Goal: Task Accomplishment & Management: Complete application form

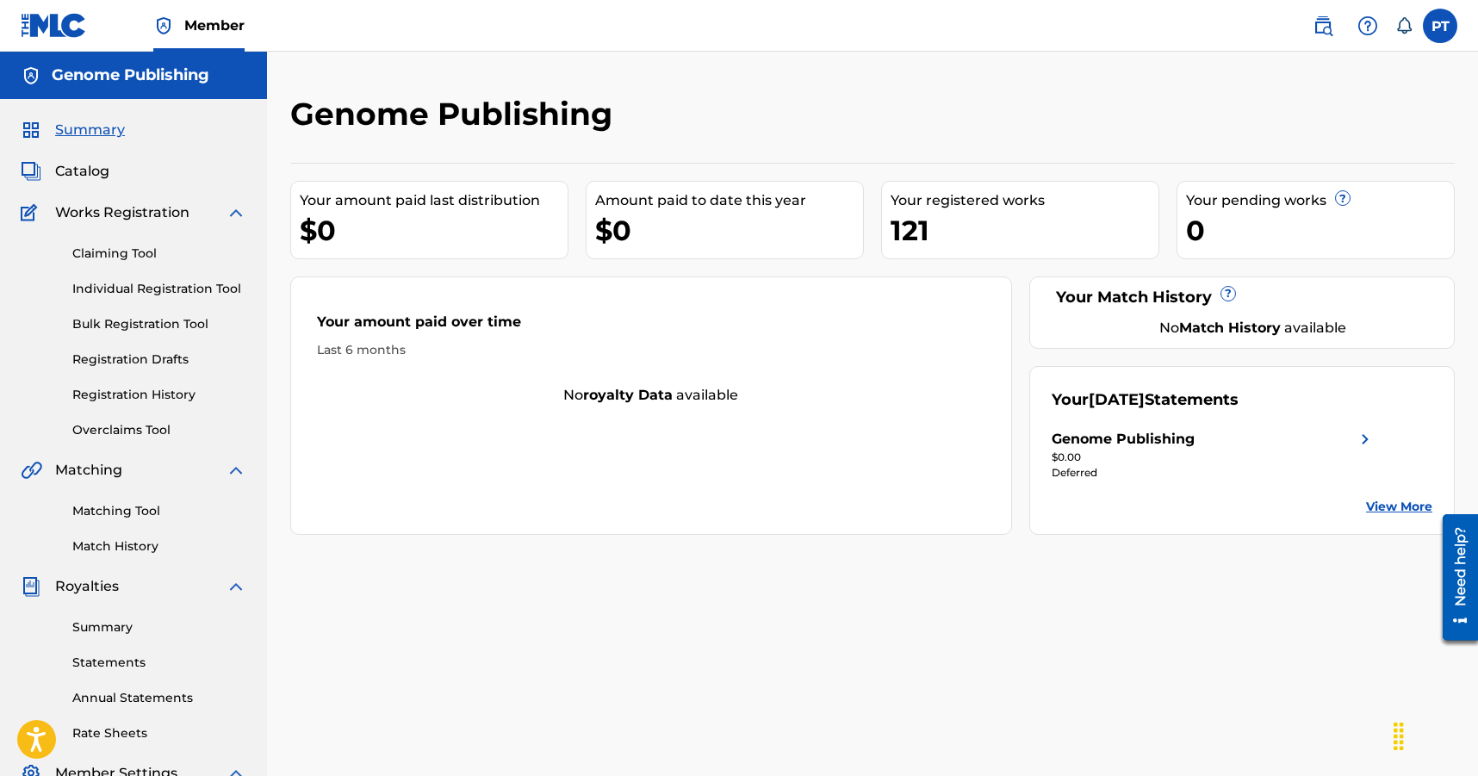
click at [114, 283] on link "Individual Registration Tool" at bounding box center [159, 289] width 174 height 18
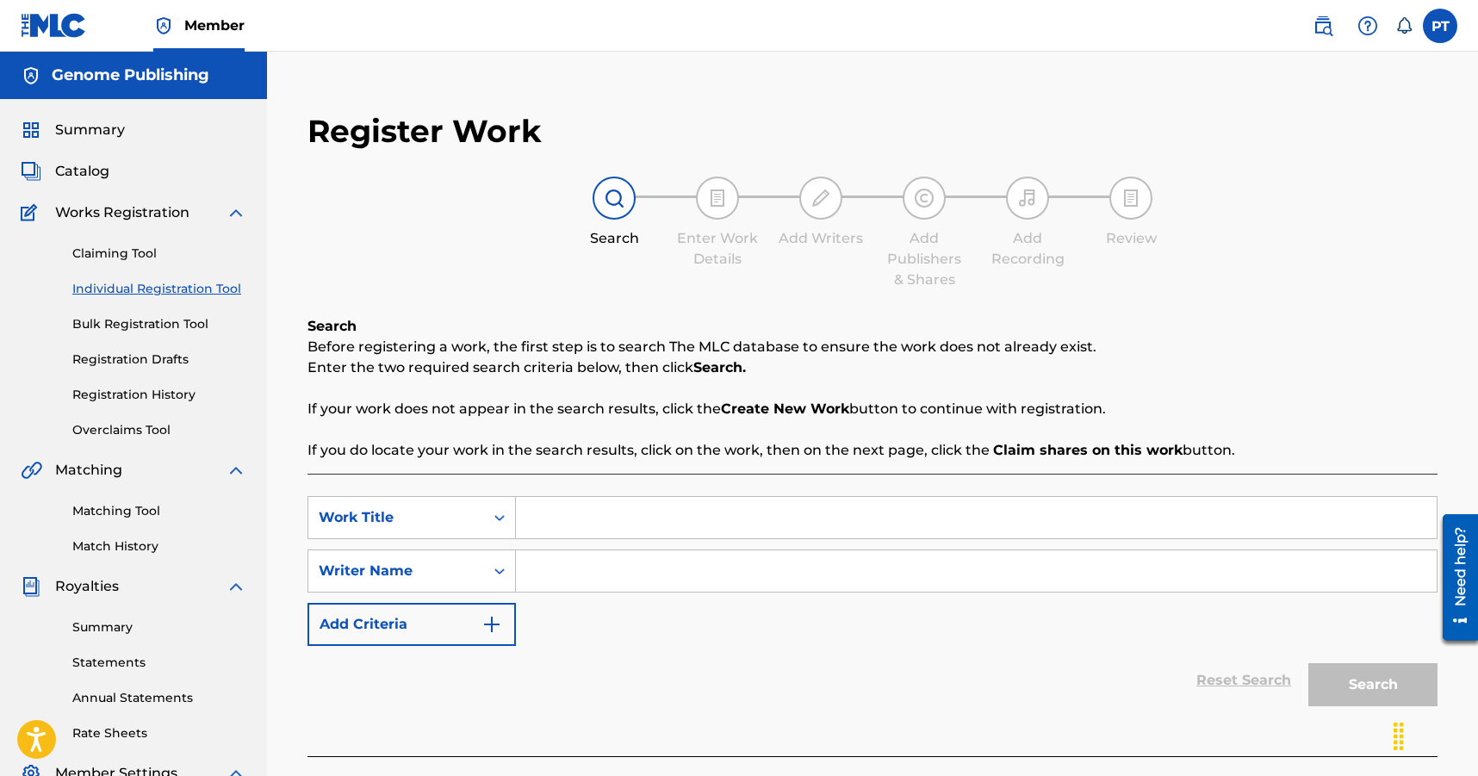
click at [678, 513] on input "Search Form" at bounding box center [976, 517] width 921 height 41
drag, startPoint x: 709, startPoint y: 521, endPoint x: 491, endPoint y: 501, distance: 219.0
click at [516, 501] on input "I want You Close" at bounding box center [976, 517] width 921 height 41
type input "I want You Close"
click at [775, 580] on input "Search Form" at bounding box center [976, 571] width 921 height 41
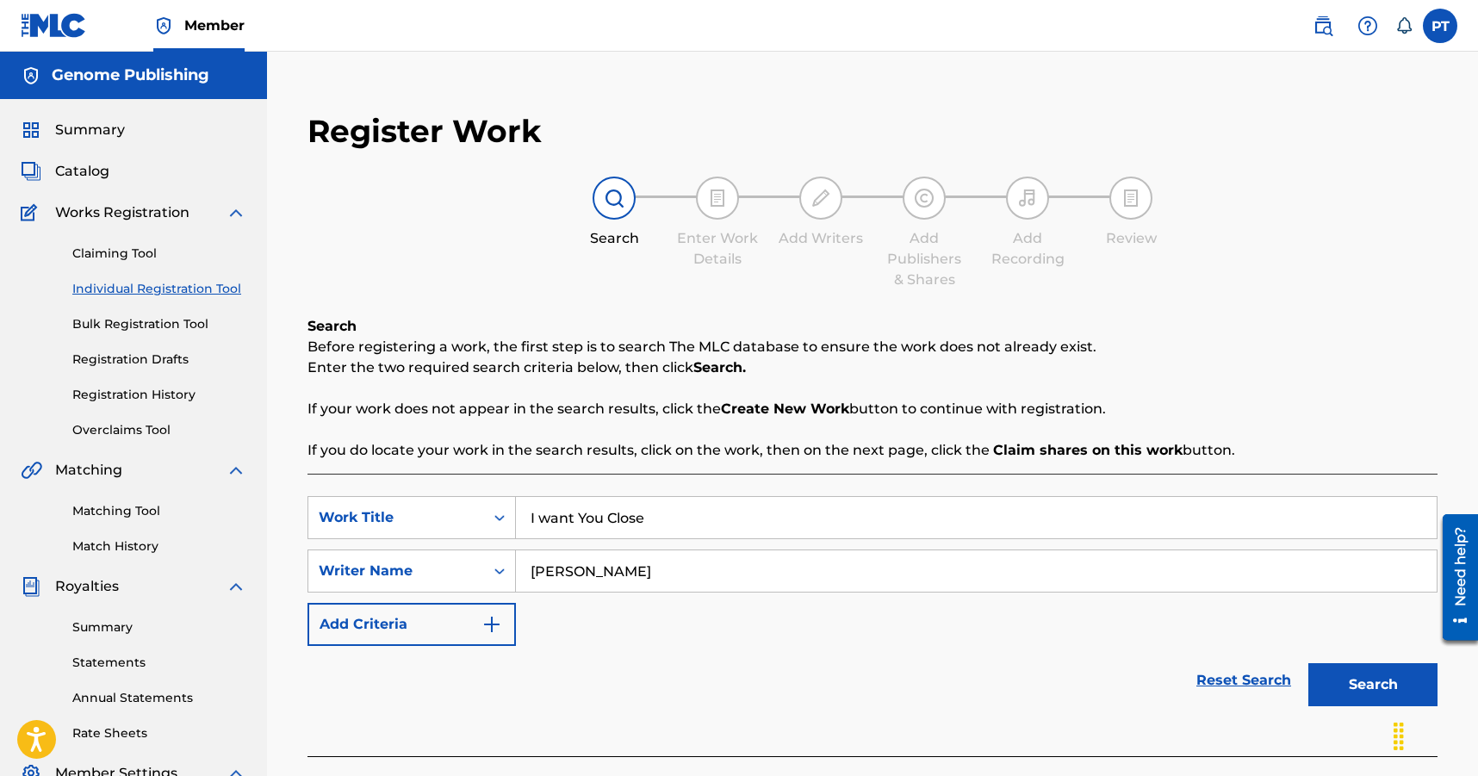
type input "[PERSON_NAME]"
click at [1328, 678] on button "Search" at bounding box center [1373, 684] width 129 height 43
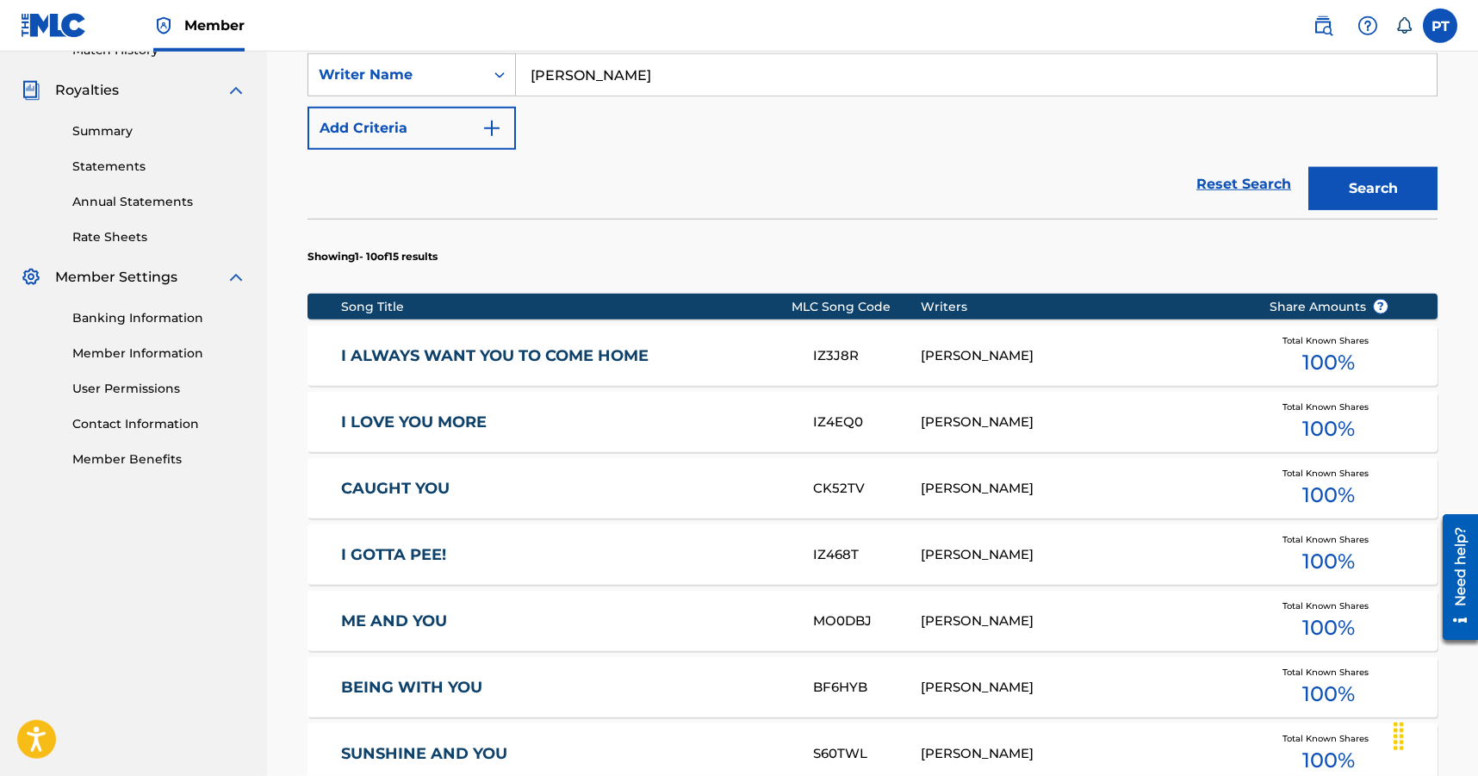
scroll to position [1022, 0]
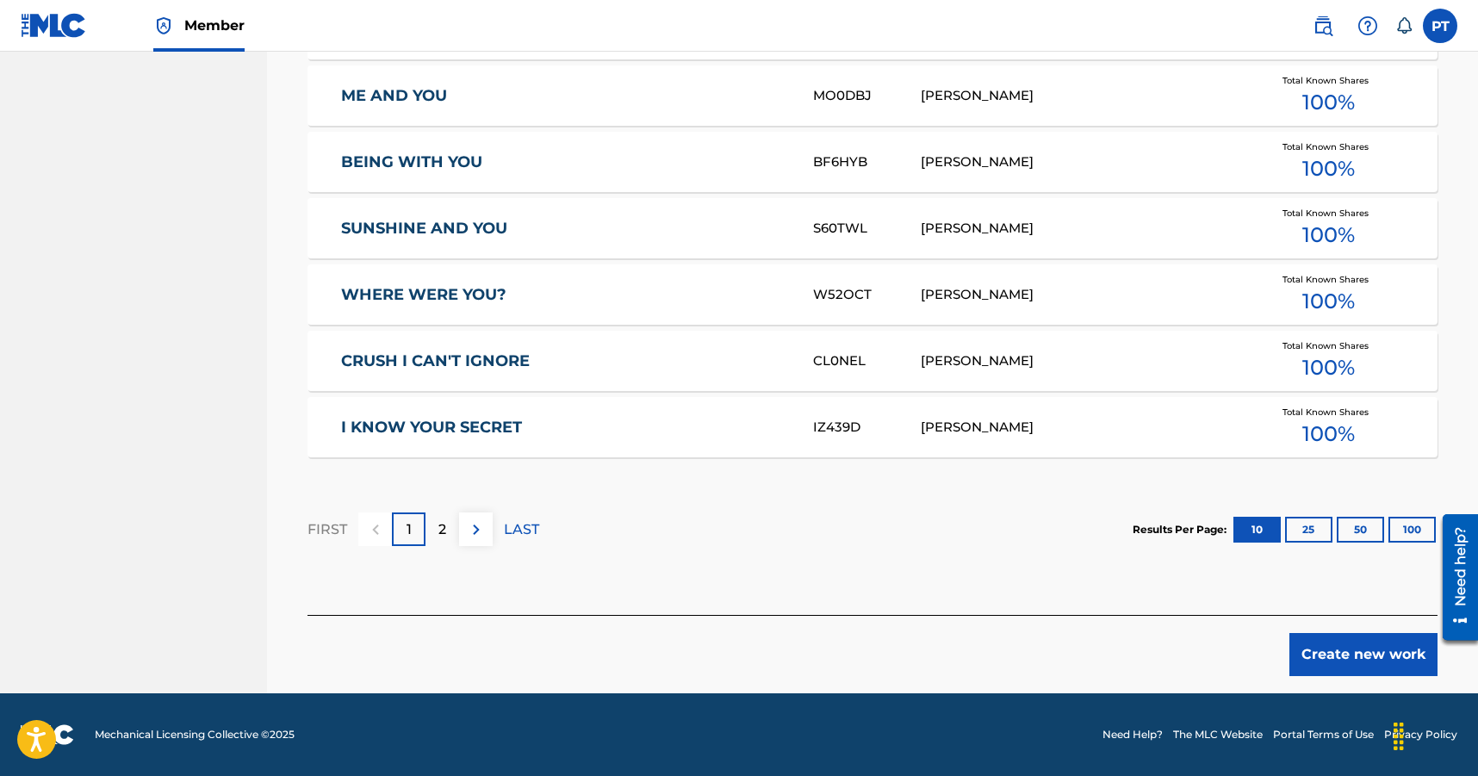
click at [1337, 662] on button "Create new work" at bounding box center [1364, 654] width 148 height 43
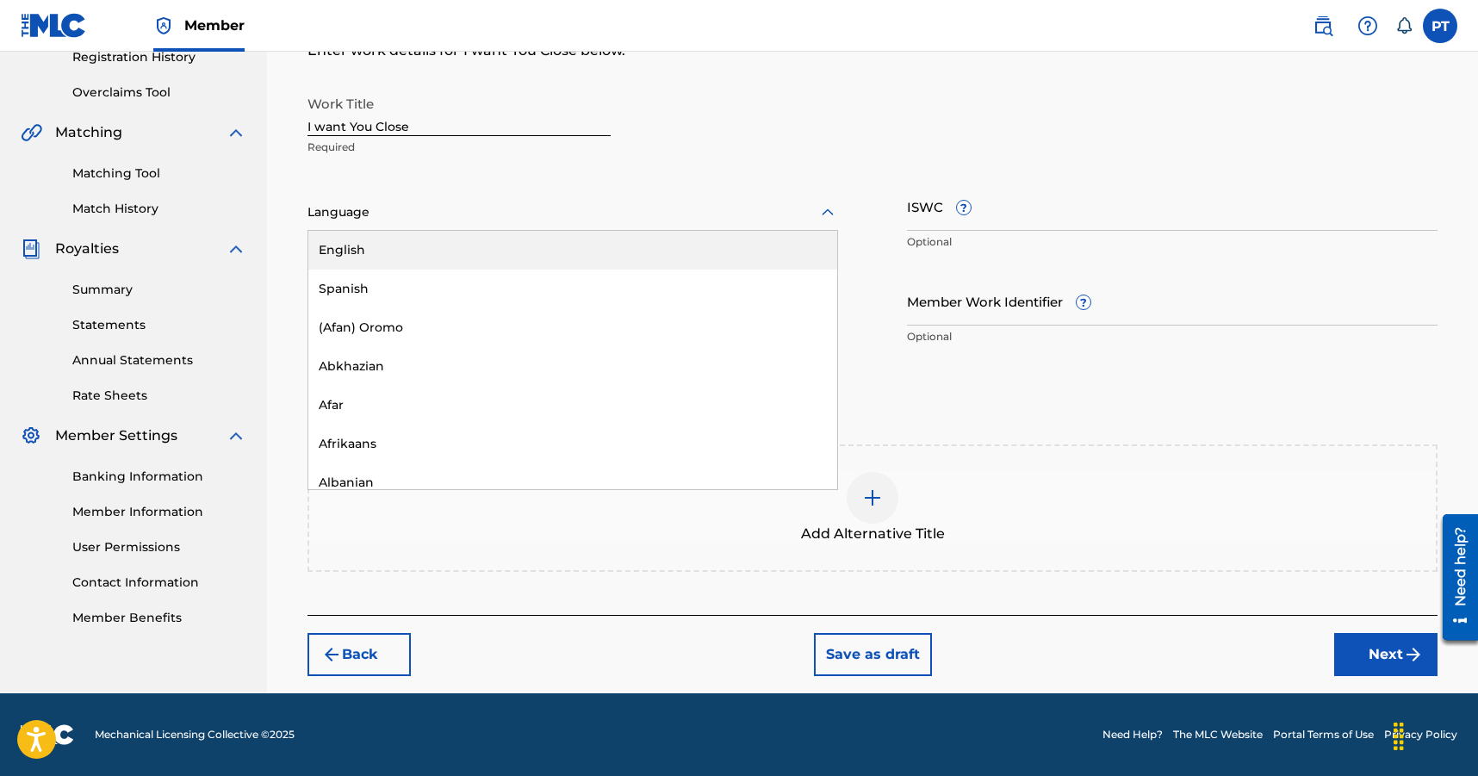
click at [517, 221] on div at bounding box center [573, 213] width 531 height 22
click at [334, 248] on div "English" at bounding box center [572, 250] width 529 height 39
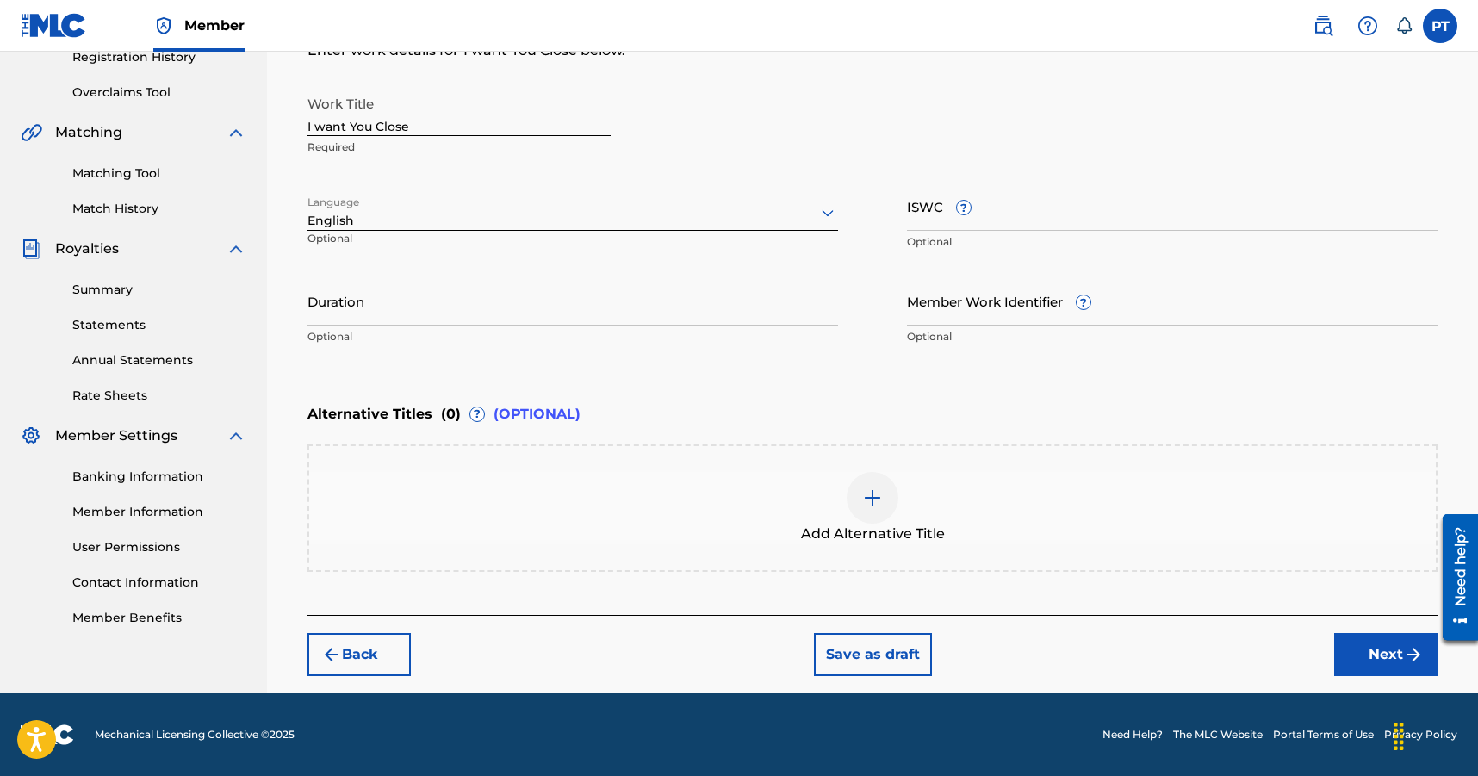
click at [1366, 650] on button "Next" at bounding box center [1386, 654] width 103 height 43
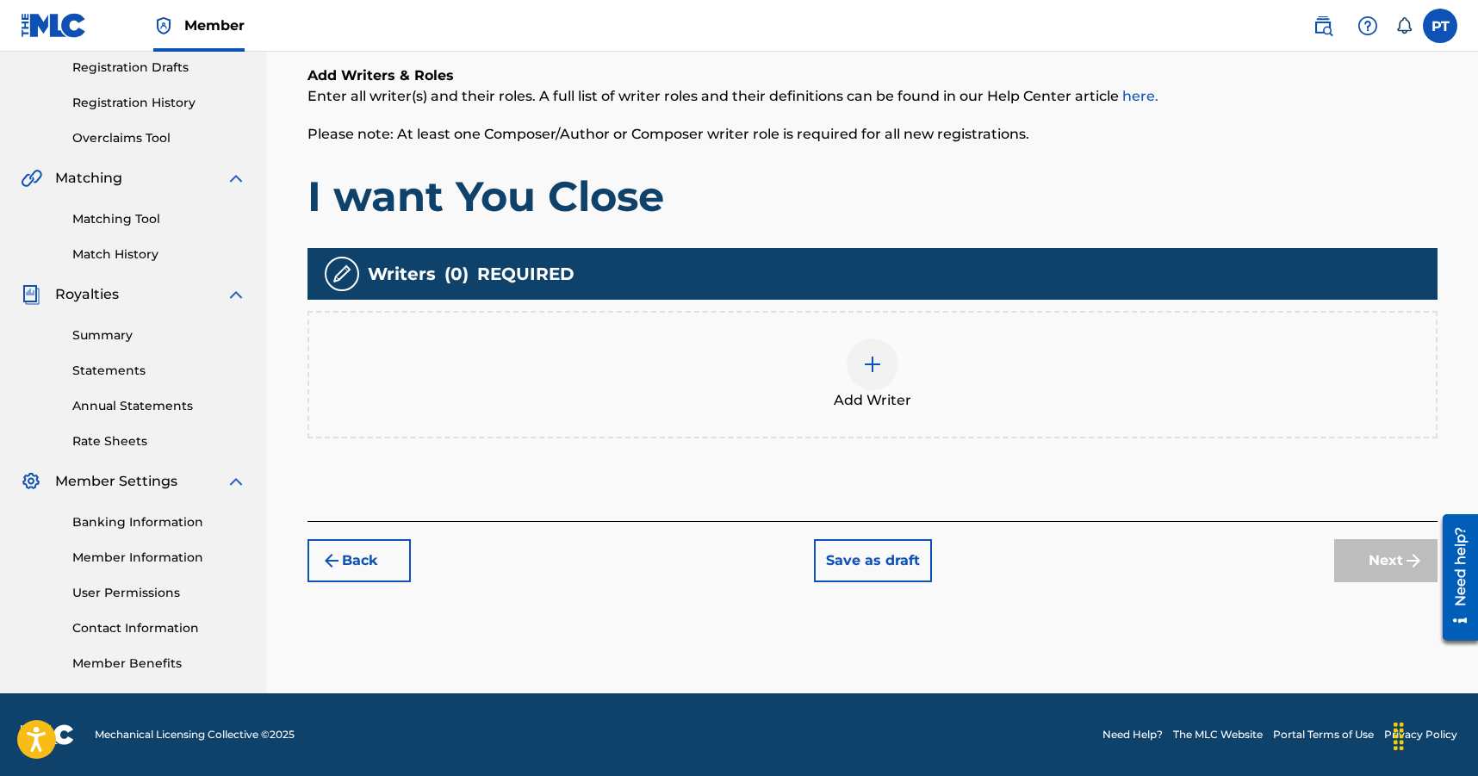
click at [884, 362] on div at bounding box center [873, 365] width 52 height 52
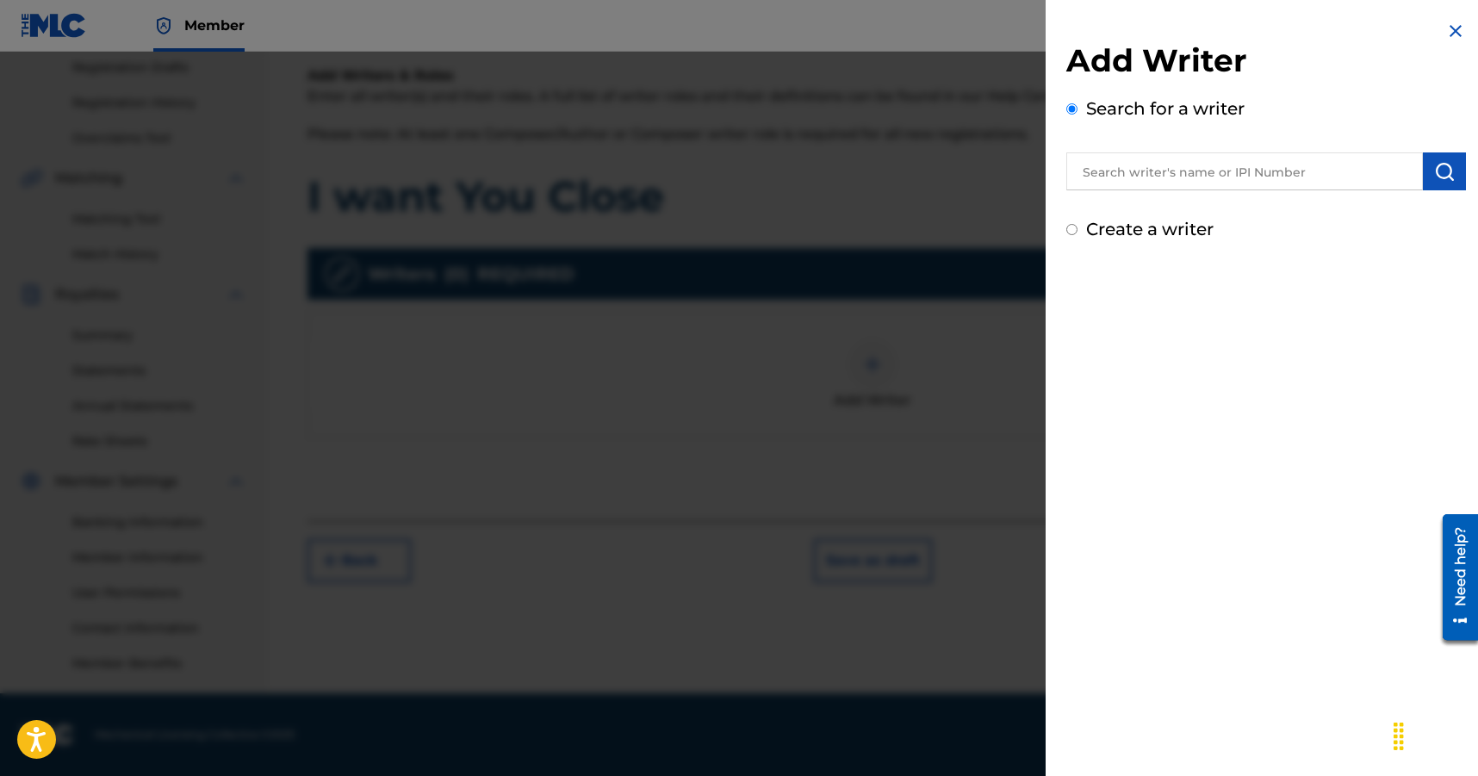
click at [1300, 163] on input "text" at bounding box center [1245, 171] width 357 height 38
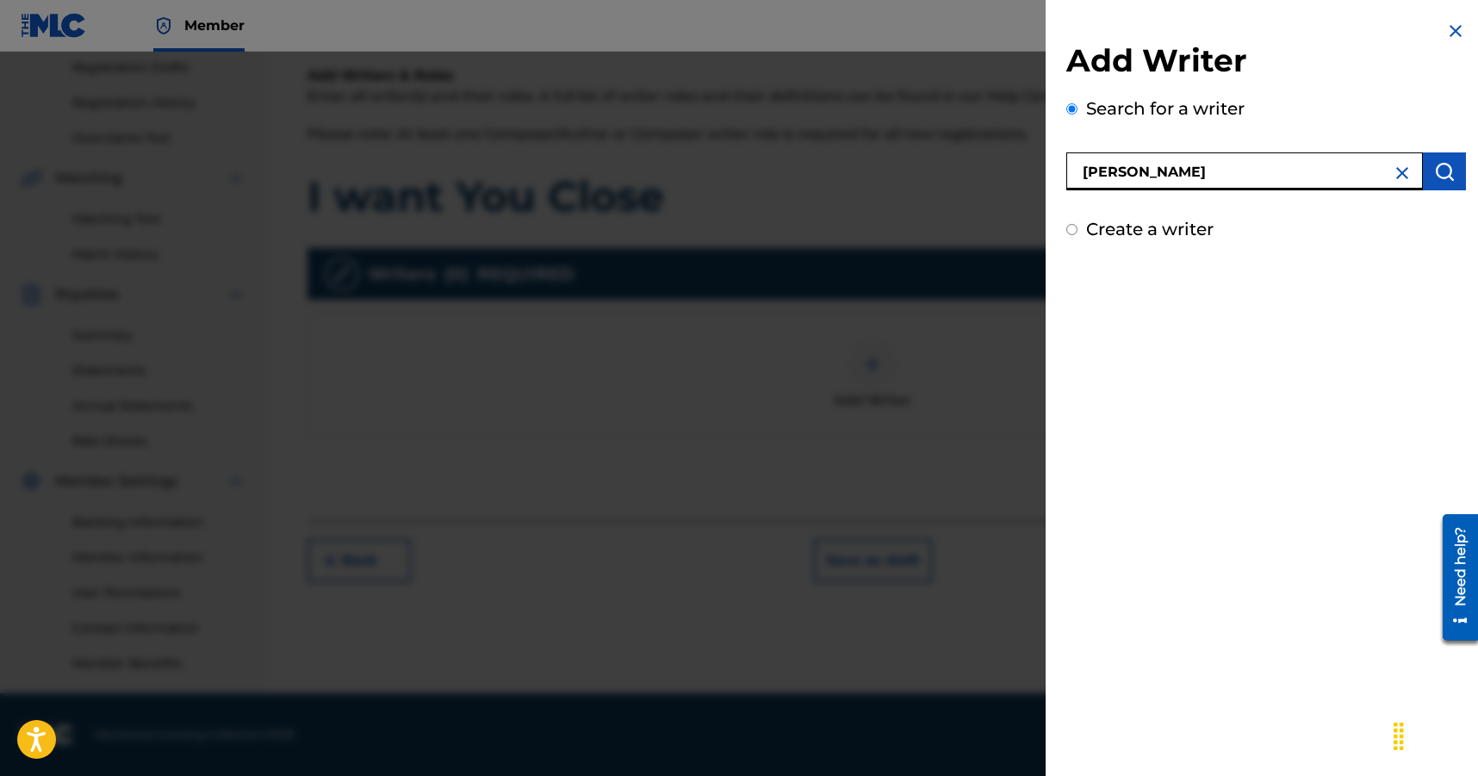
type input "[PERSON_NAME]"
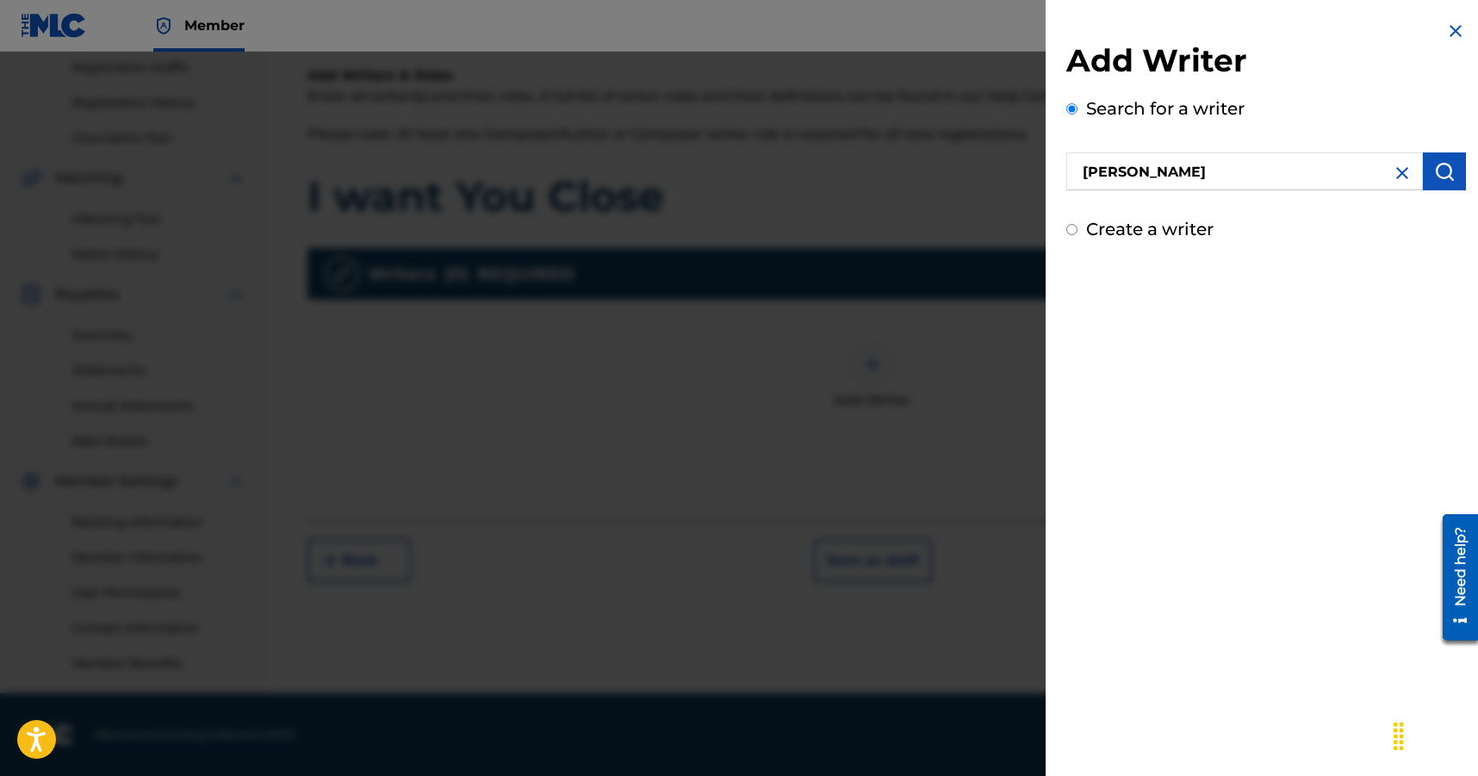
click at [1441, 168] on img "submit" at bounding box center [1445, 171] width 21 height 21
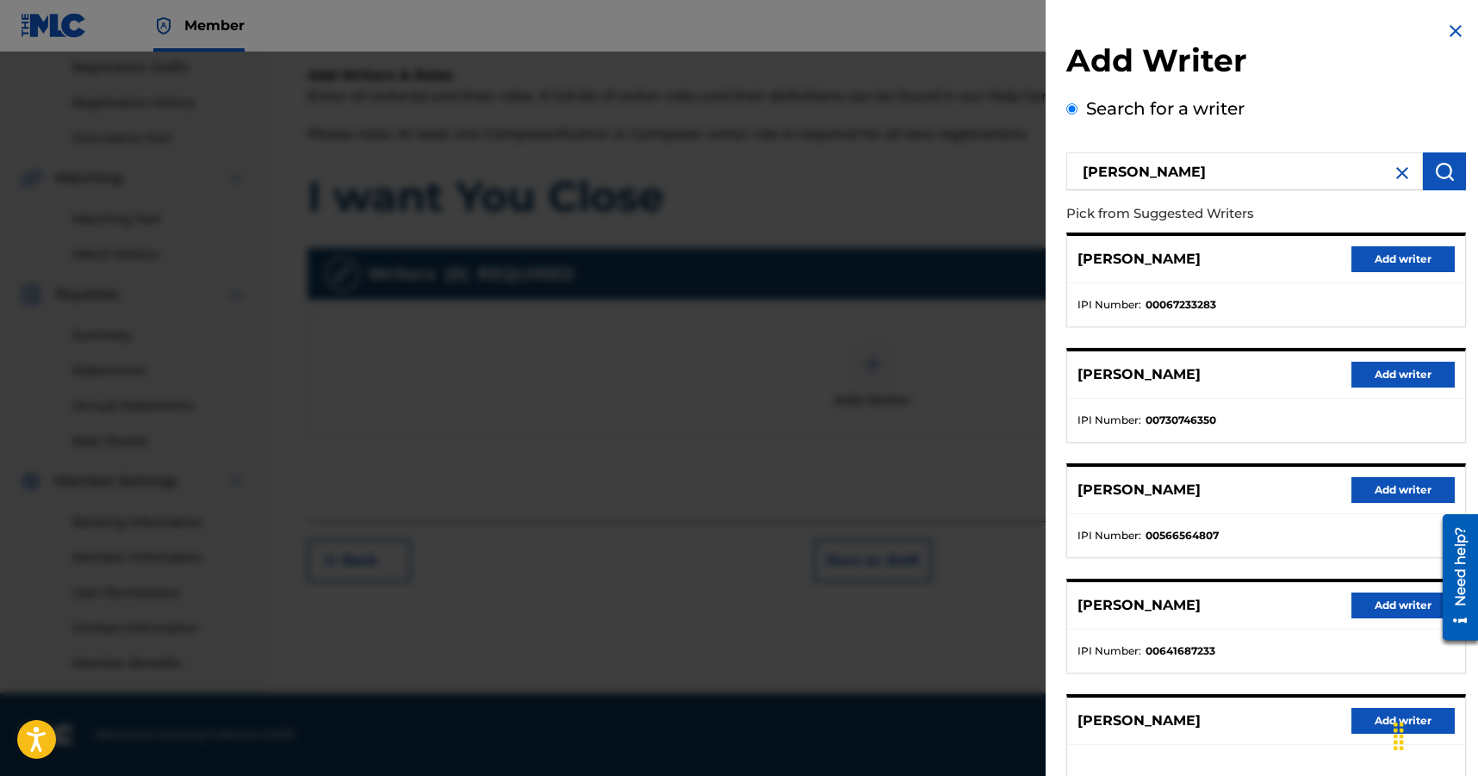
click at [1361, 732] on button "Add writer" at bounding box center [1403, 721] width 103 height 26
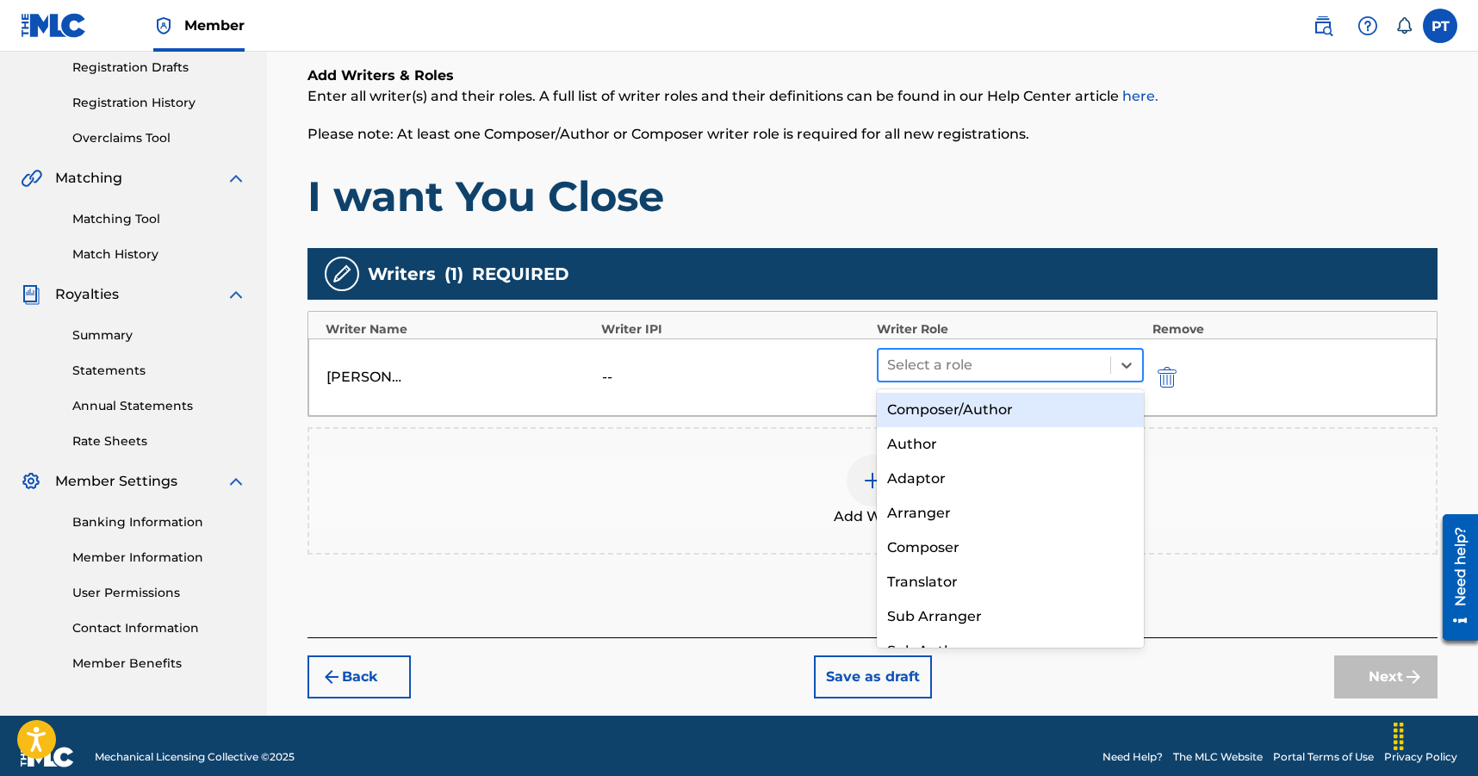
click at [951, 371] on div at bounding box center [994, 365] width 215 height 24
click at [905, 407] on div "Composer/Author" at bounding box center [1010, 410] width 267 height 34
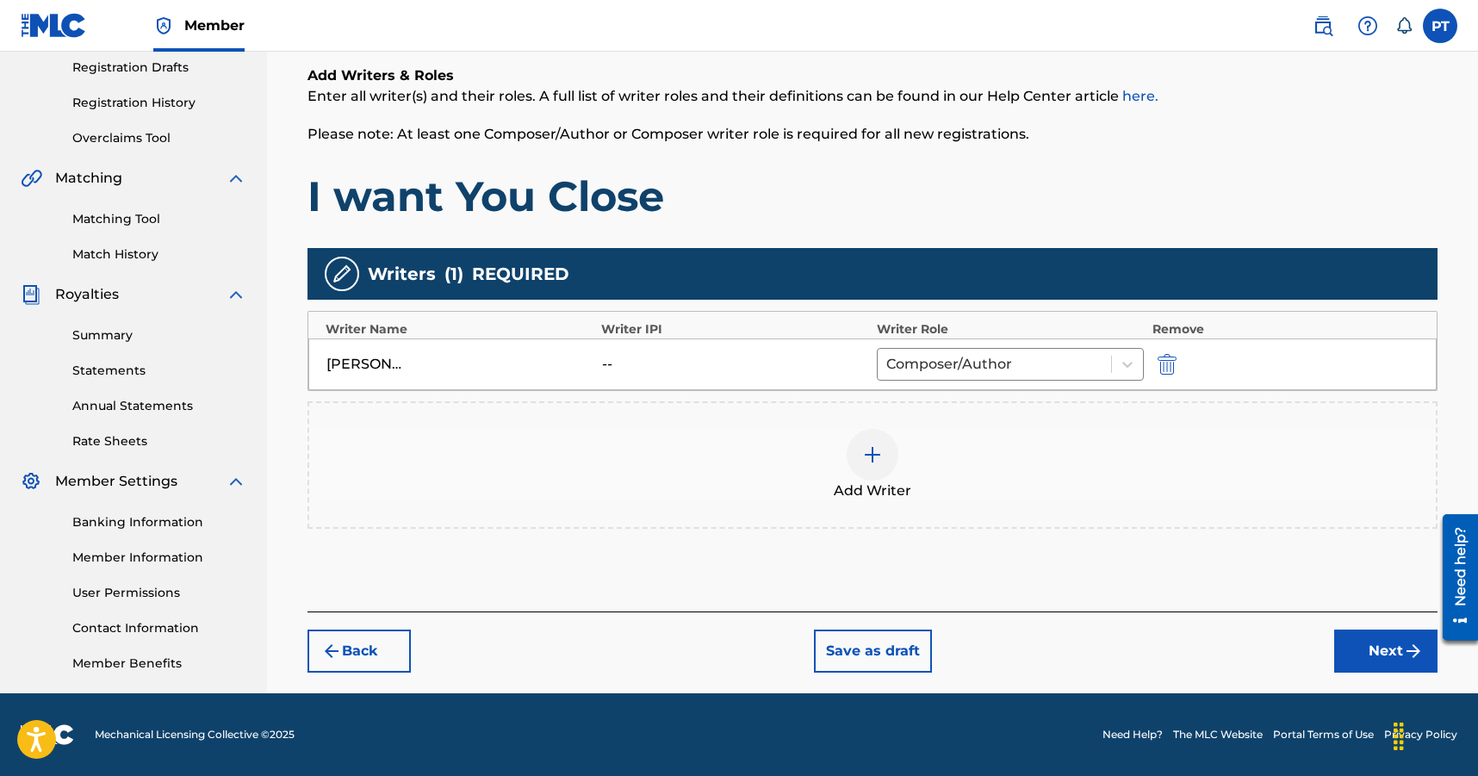
drag, startPoint x: 1385, startPoint y: 644, endPoint x: 1345, endPoint y: 645, distance: 39.7
click at [1384, 645] on button "Next" at bounding box center [1386, 651] width 103 height 43
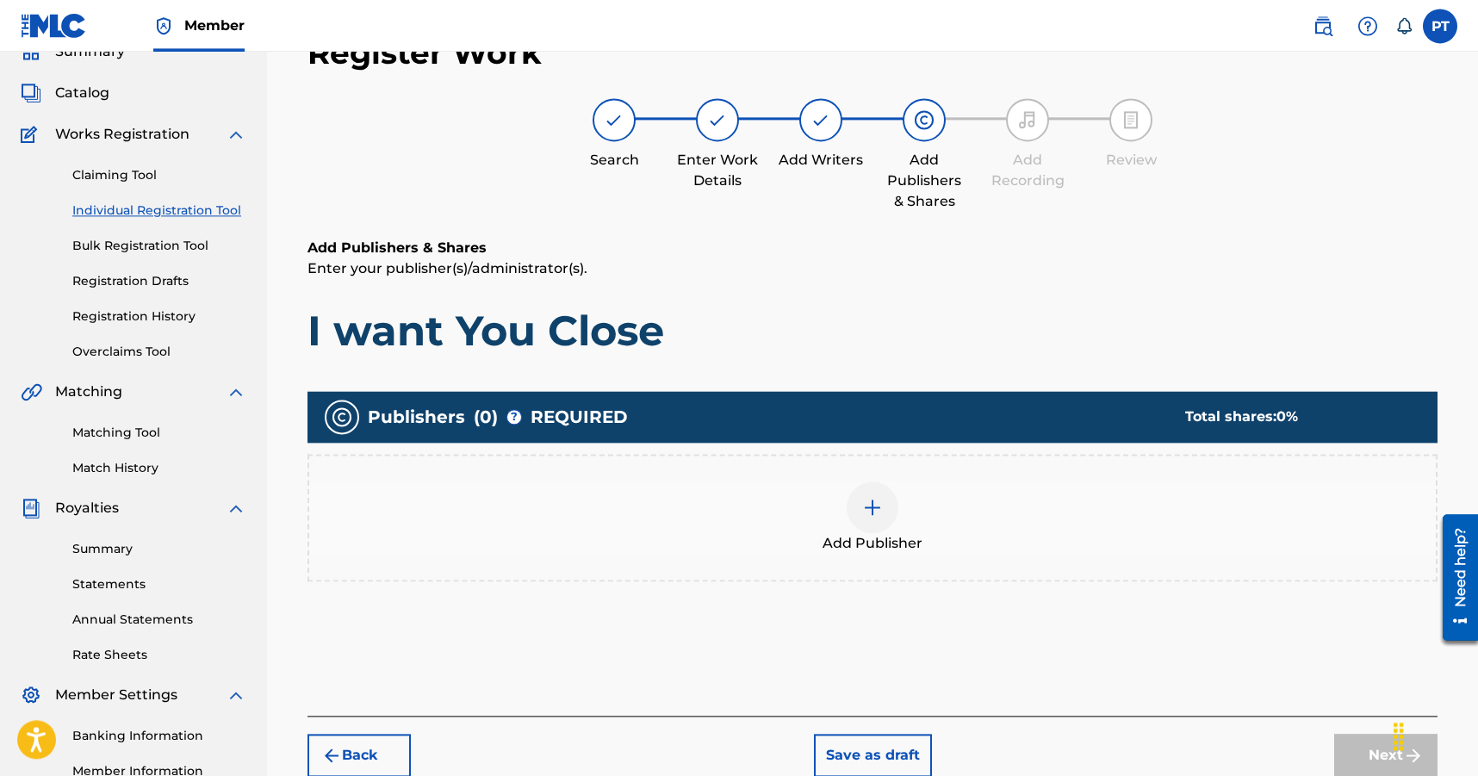
scroll to position [78, 0]
click at [867, 518] on img at bounding box center [872, 508] width 21 height 21
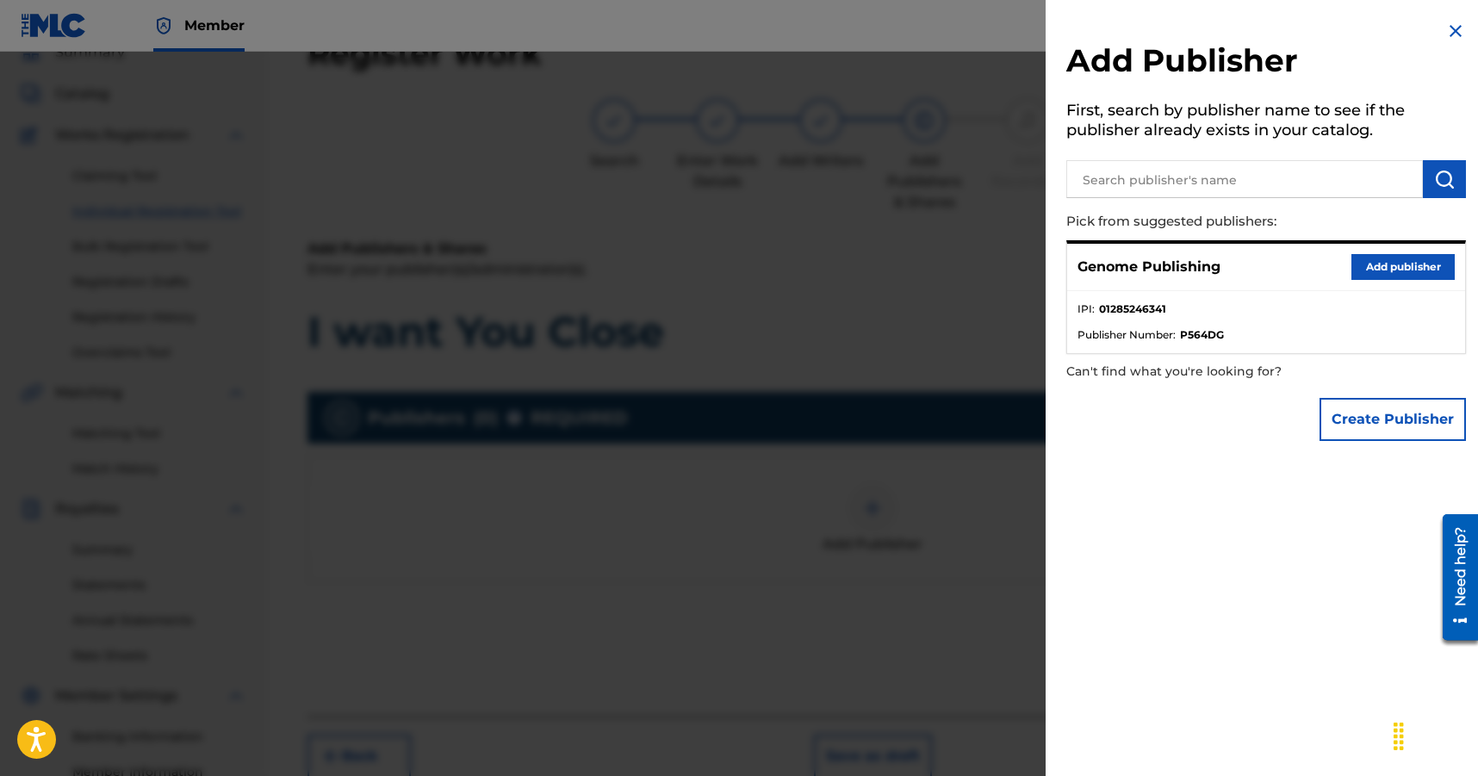
click at [1427, 266] on button "Add publisher" at bounding box center [1403, 267] width 103 height 26
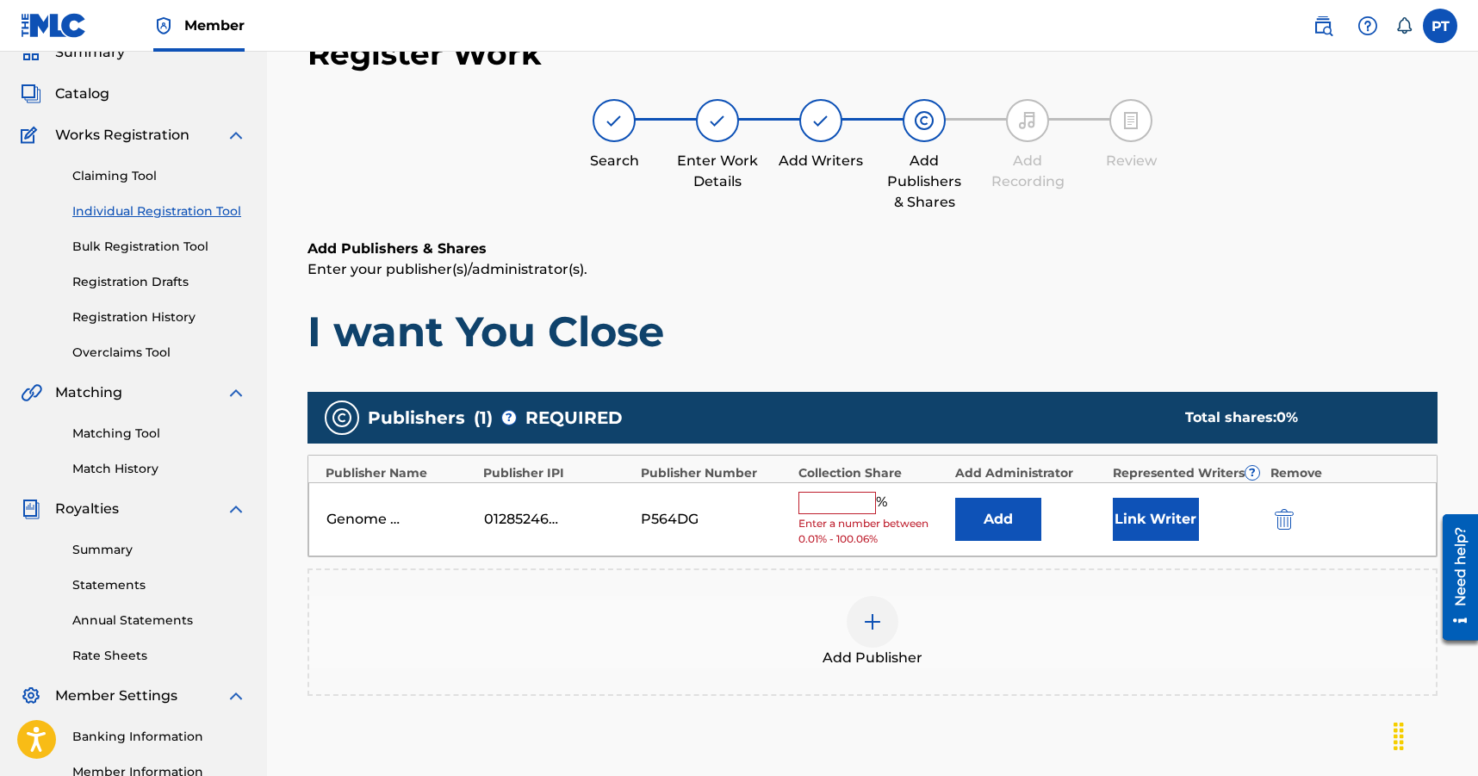
drag, startPoint x: 823, startPoint y: 502, endPoint x: 855, endPoint y: 506, distance: 32.1
click at [824, 502] on input "text" at bounding box center [838, 503] width 78 height 22
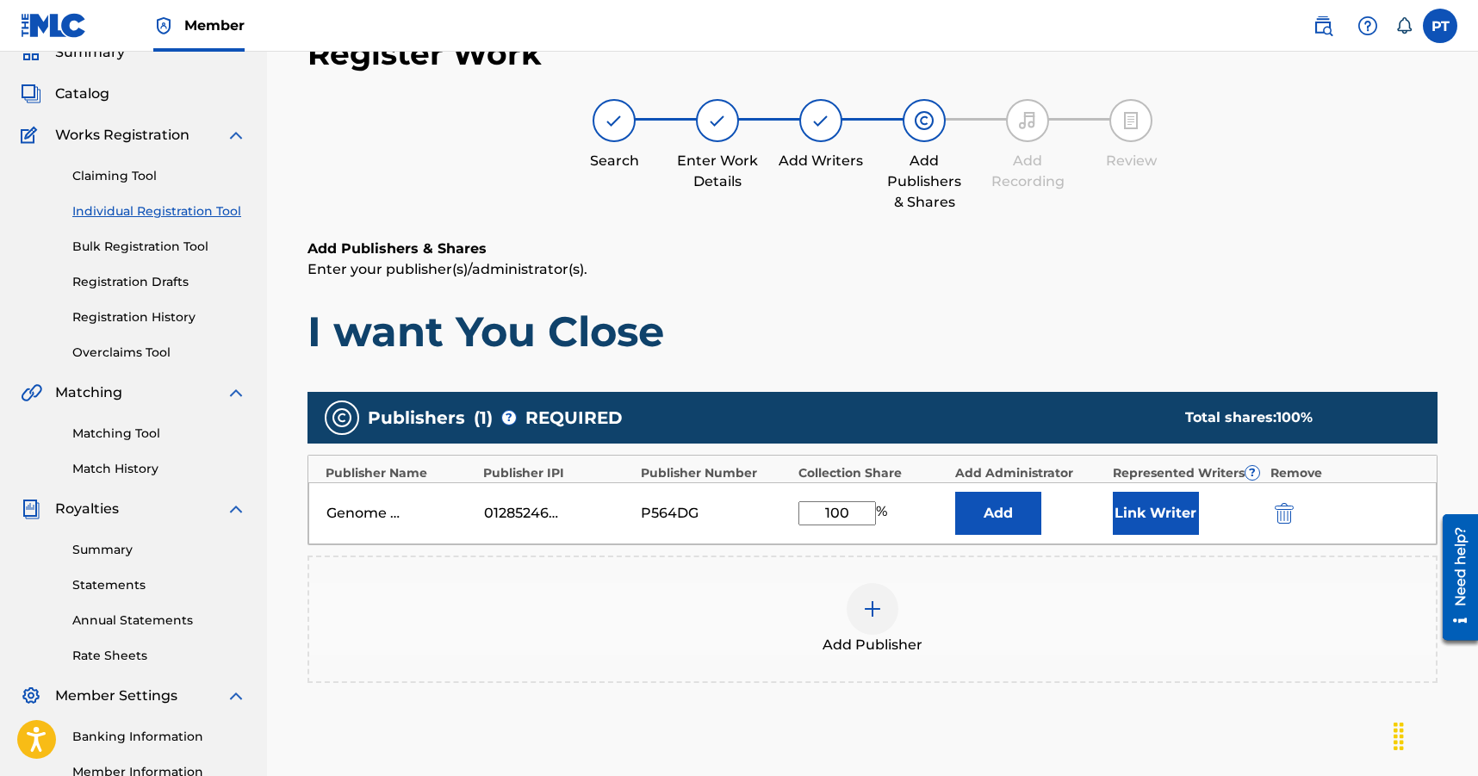
type input "100"
click at [1151, 525] on button "Link Writer" at bounding box center [1156, 513] width 86 height 43
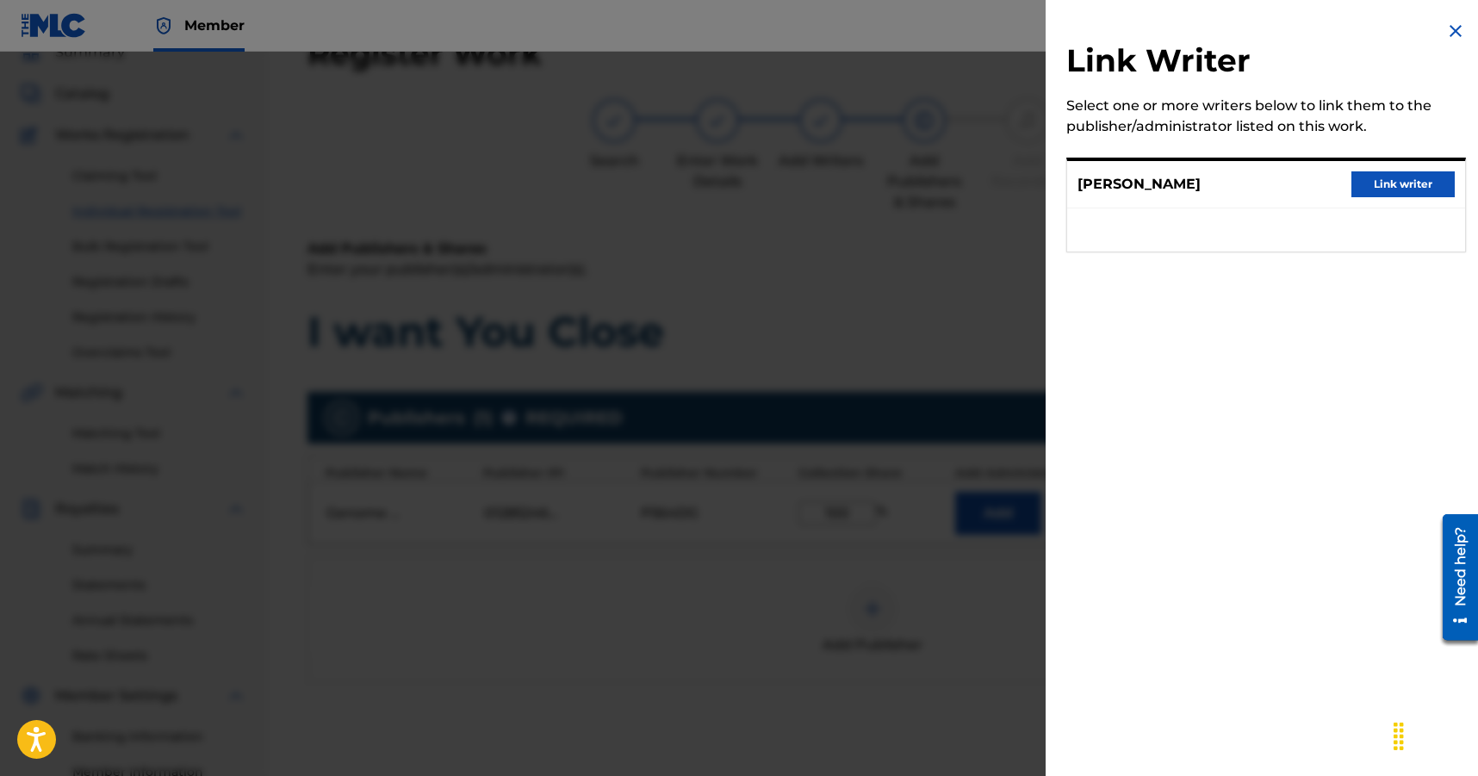
click at [1421, 177] on button "Link writer" at bounding box center [1403, 184] width 103 height 26
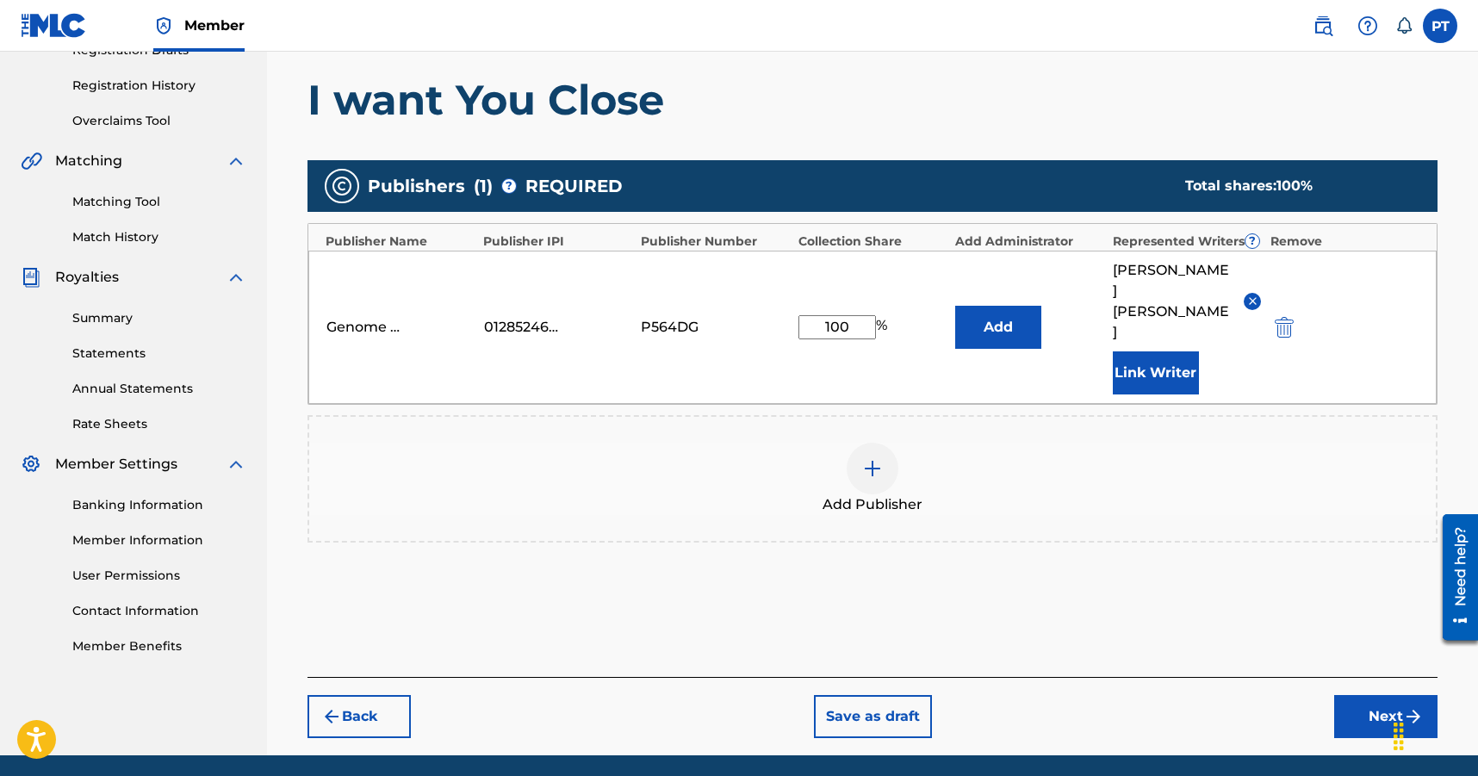
click at [1376, 695] on button "Next" at bounding box center [1386, 716] width 103 height 43
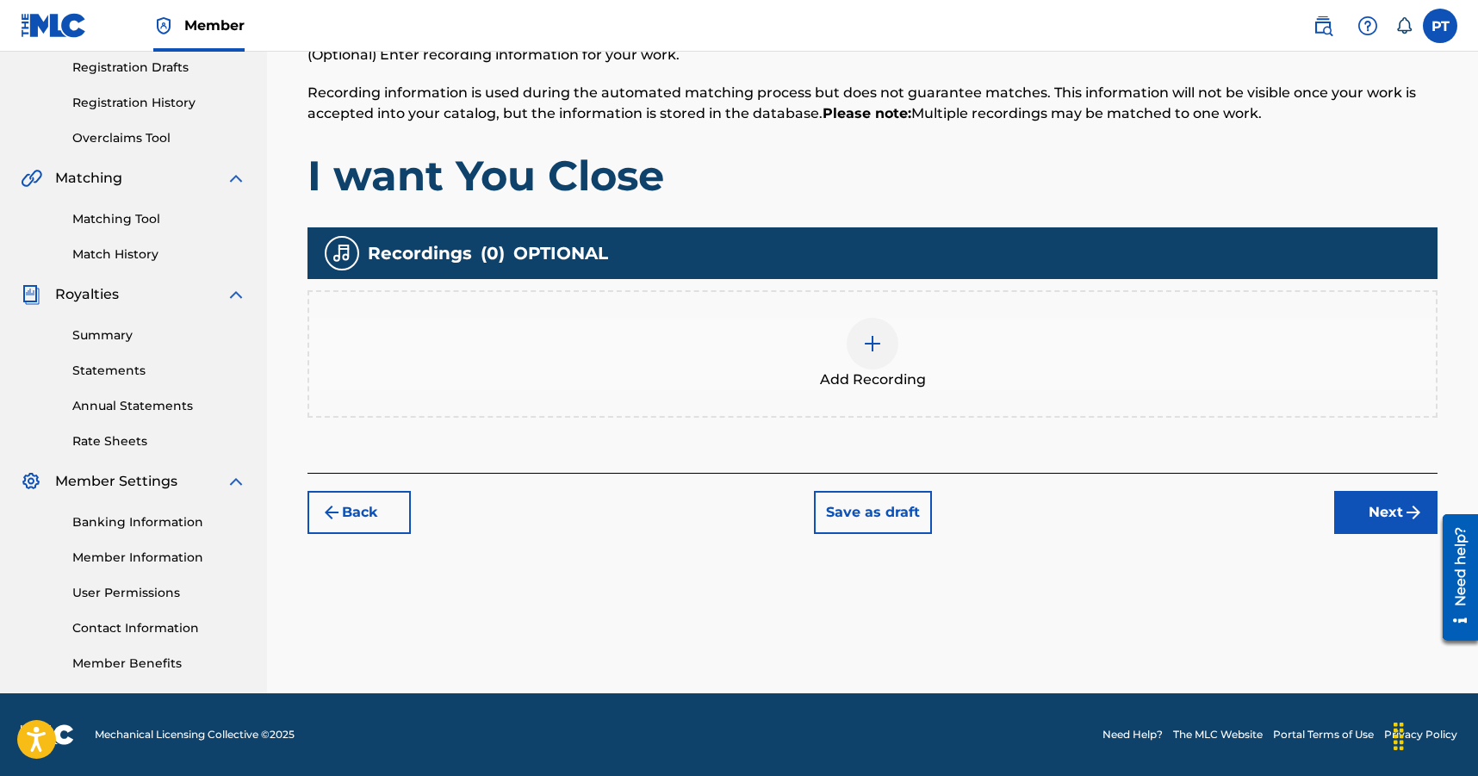
scroll to position [292, 0]
click at [885, 340] on div at bounding box center [873, 344] width 52 height 52
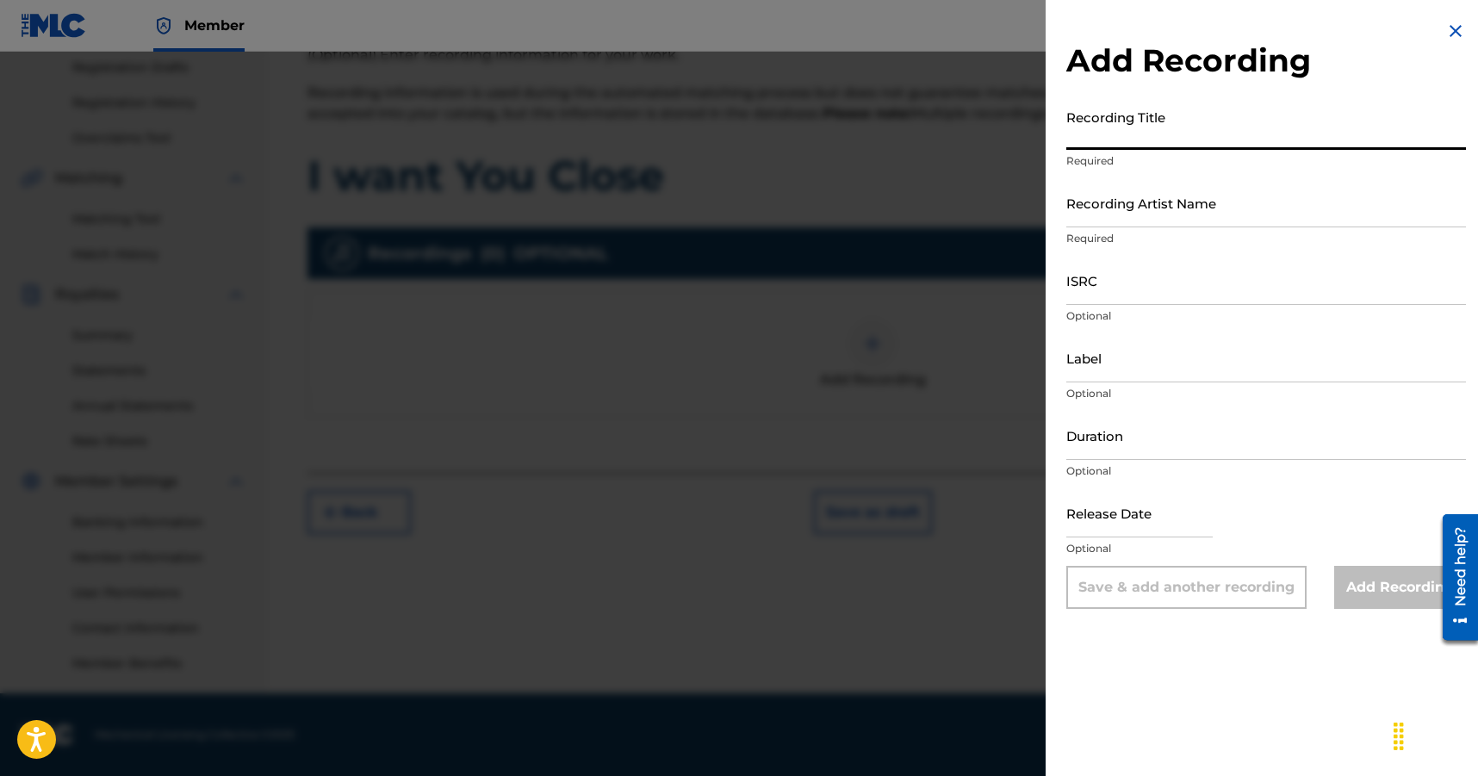
click at [1334, 137] on input "Recording Title" at bounding box center [1267, 125] width 400 height 49
paste input "I want You Close"
type input "I want You Close"
click at [1178, 221] on input "Recording Artist Name" at bounding box center [1267, 202] width 400 height 49
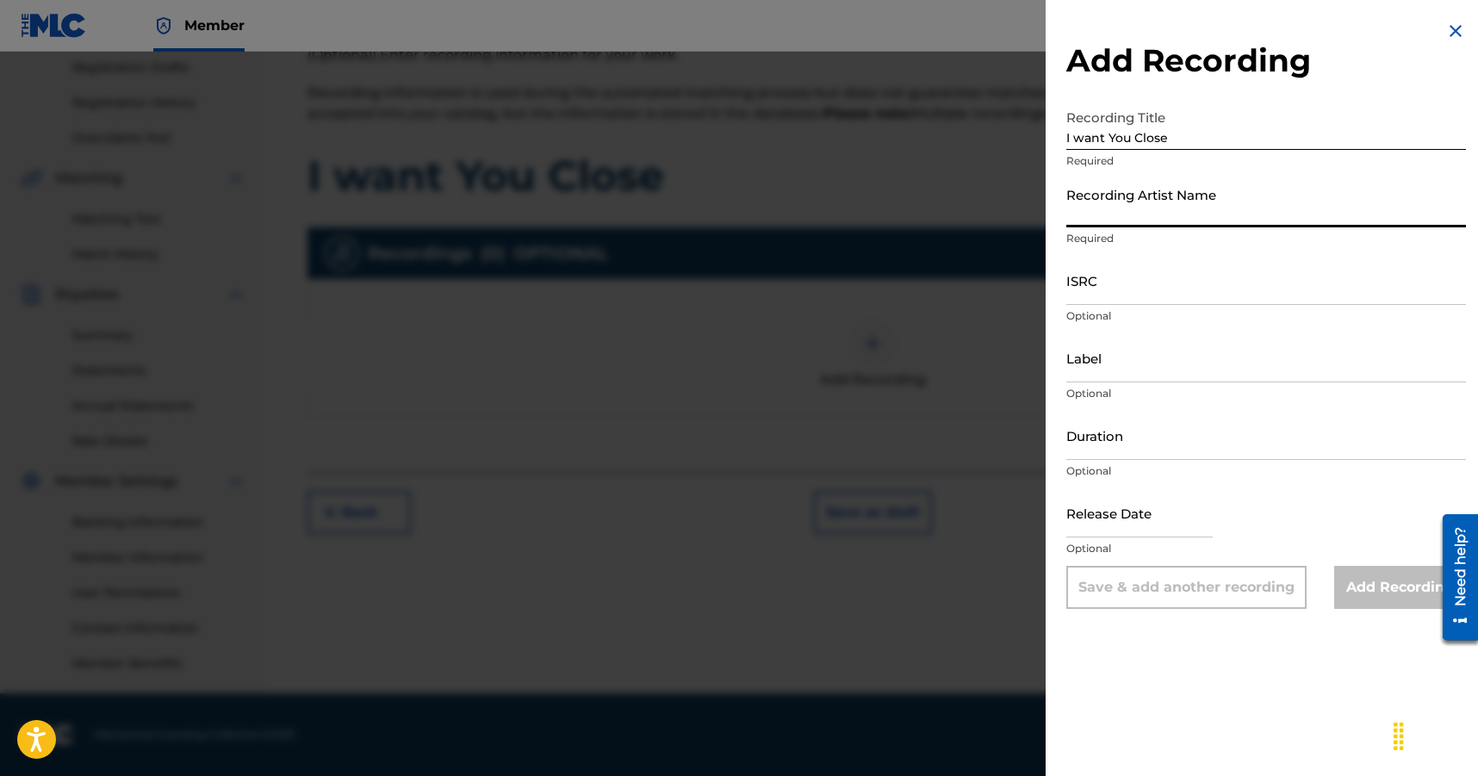
click at [1179, 221] on input "Recording Artist Name" at bounding box center [1267, 202] width 400 height 49
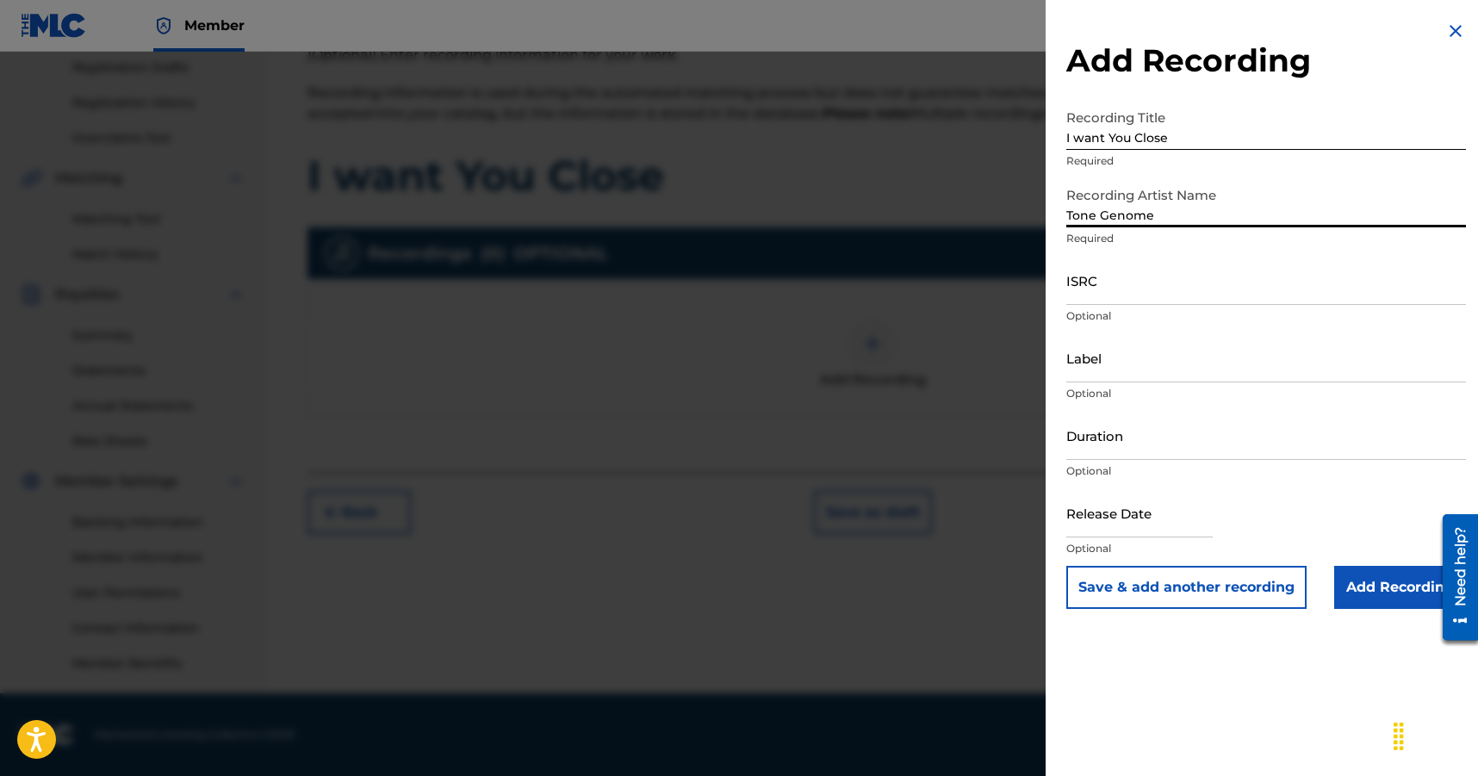
type input "Tone Genome"
click at [1152, 530] on input "text" at bounding box center [1140, 513] width 146 height 49
select select "7"
select select "2025"
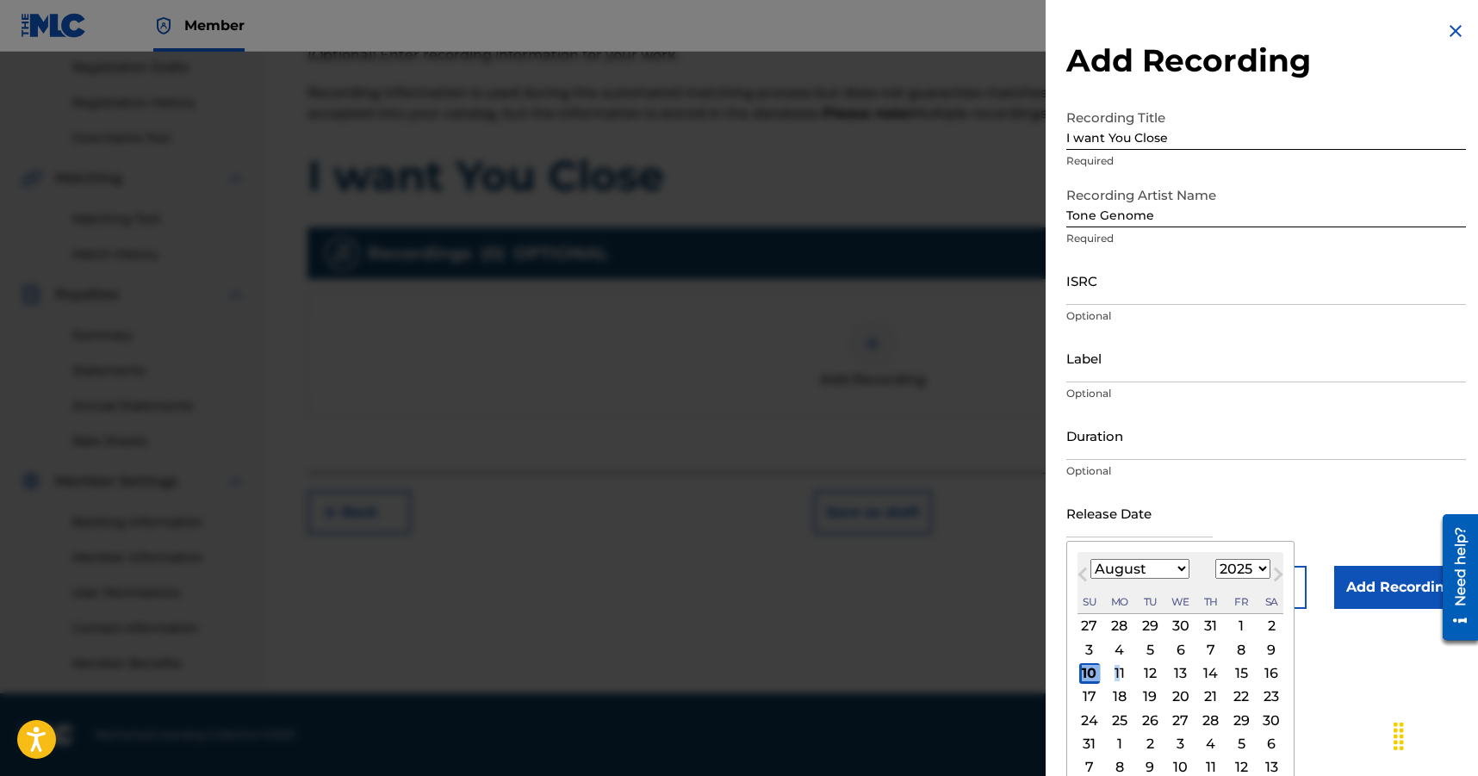
click at [1122, 674] on div "11" at bounding box center [1120, 673] width 21 height 21
type input "[DATE]"
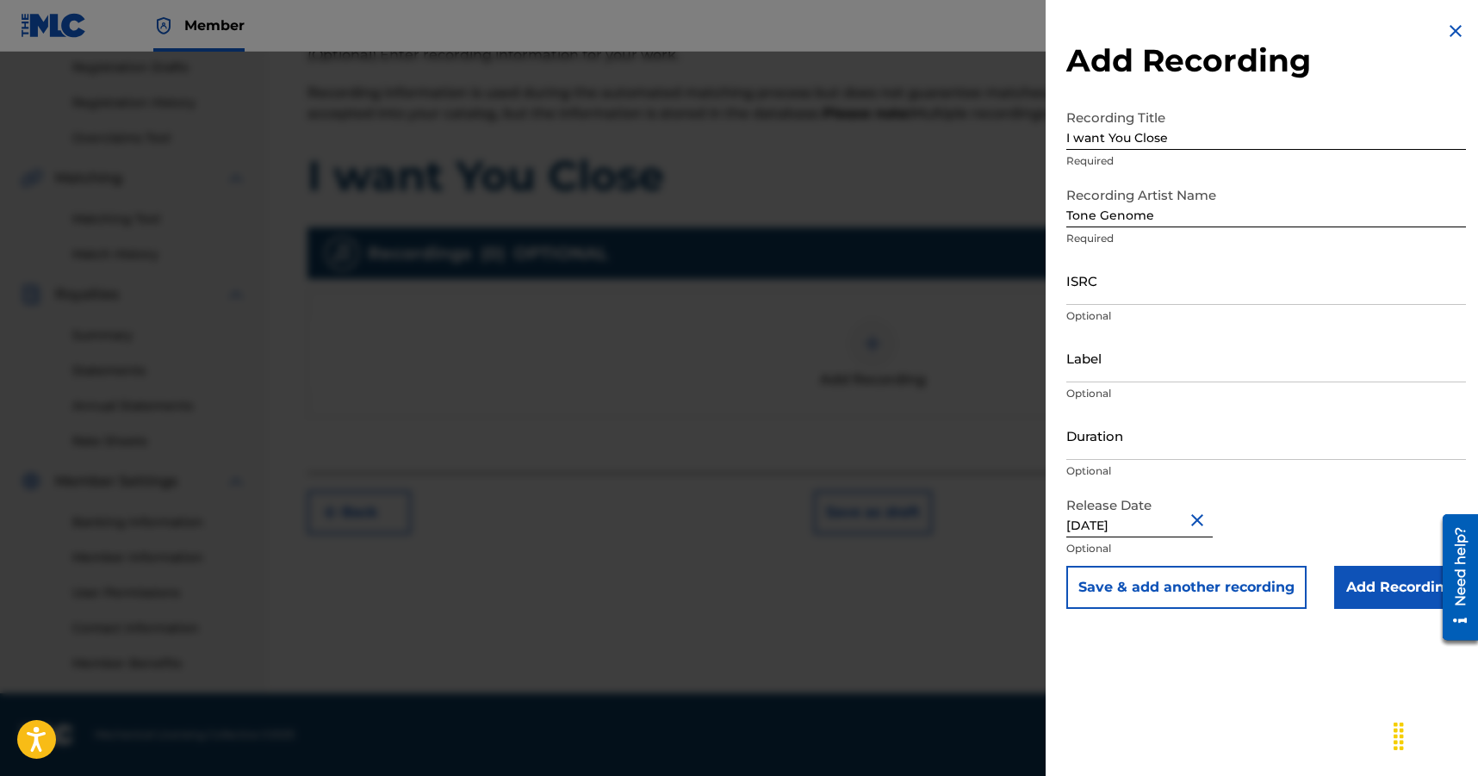
click at [1174, 523] on input "[DATE]" at bounding box center [1140, 513] width 146 height 49
select select "7"
select select "2025"
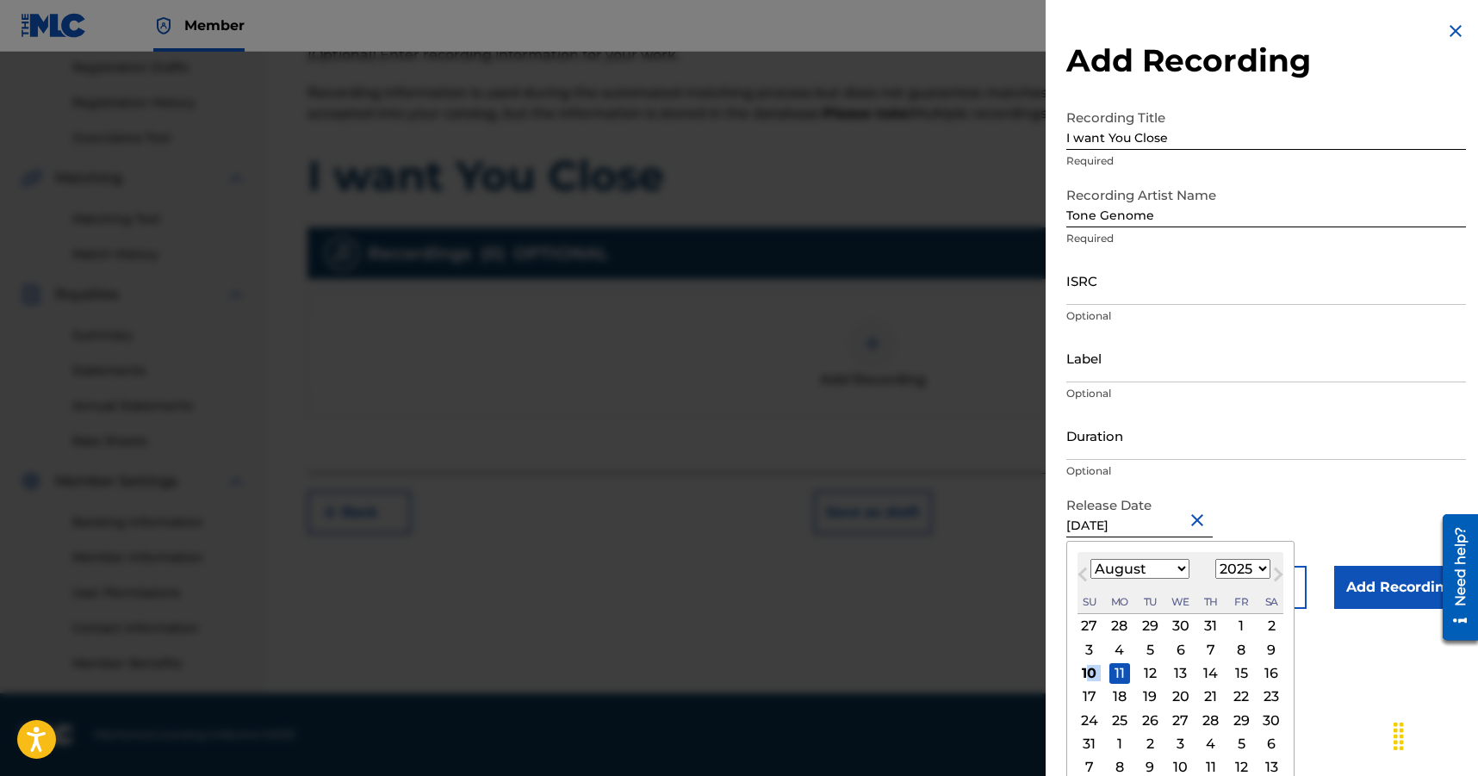
click at [1086, 667] on div "10" at bounding box center [1090, 673] width 21 height 21
type input "[DATE]"
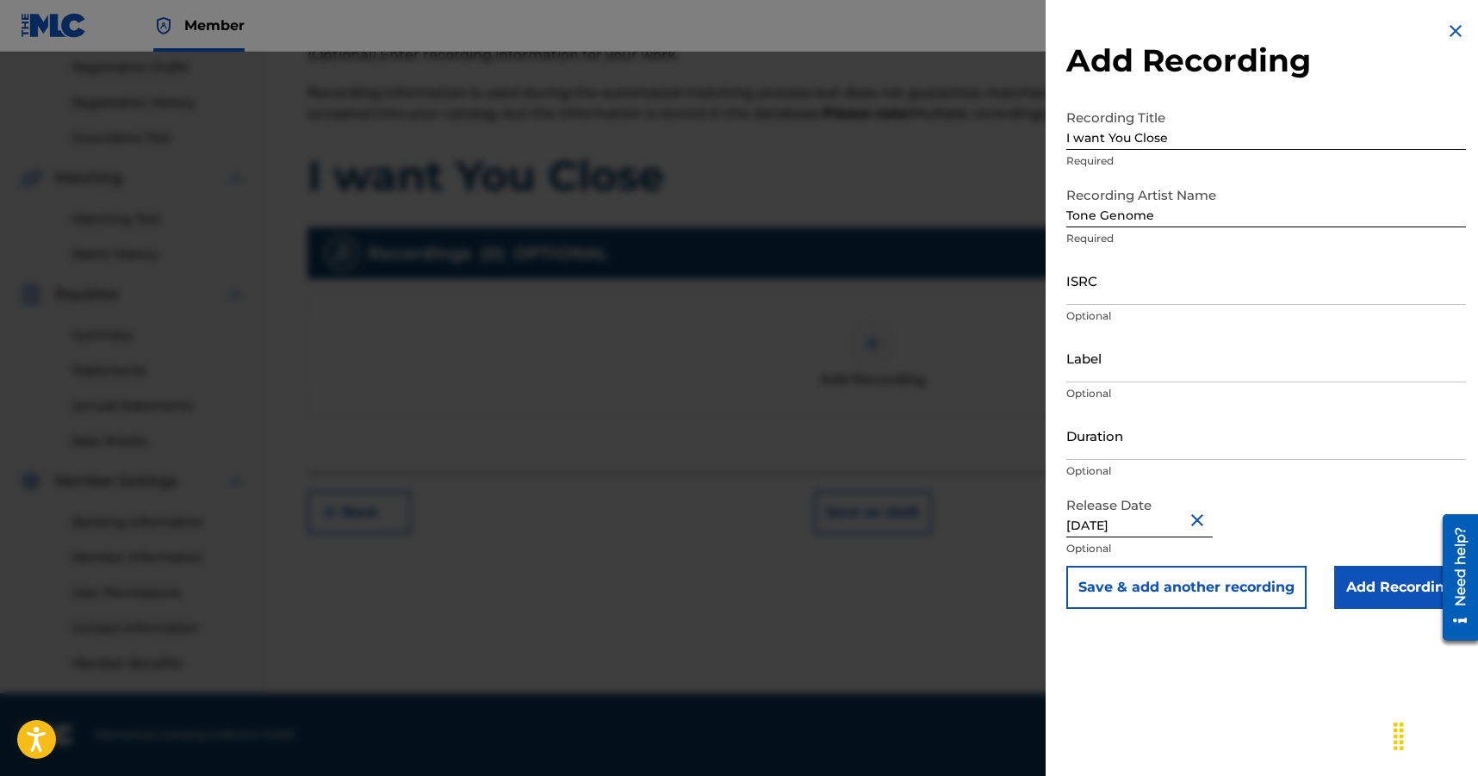
click at [1386, 601] on input "Add Recording" at bounding box center [1401, 587] width 132 height 43
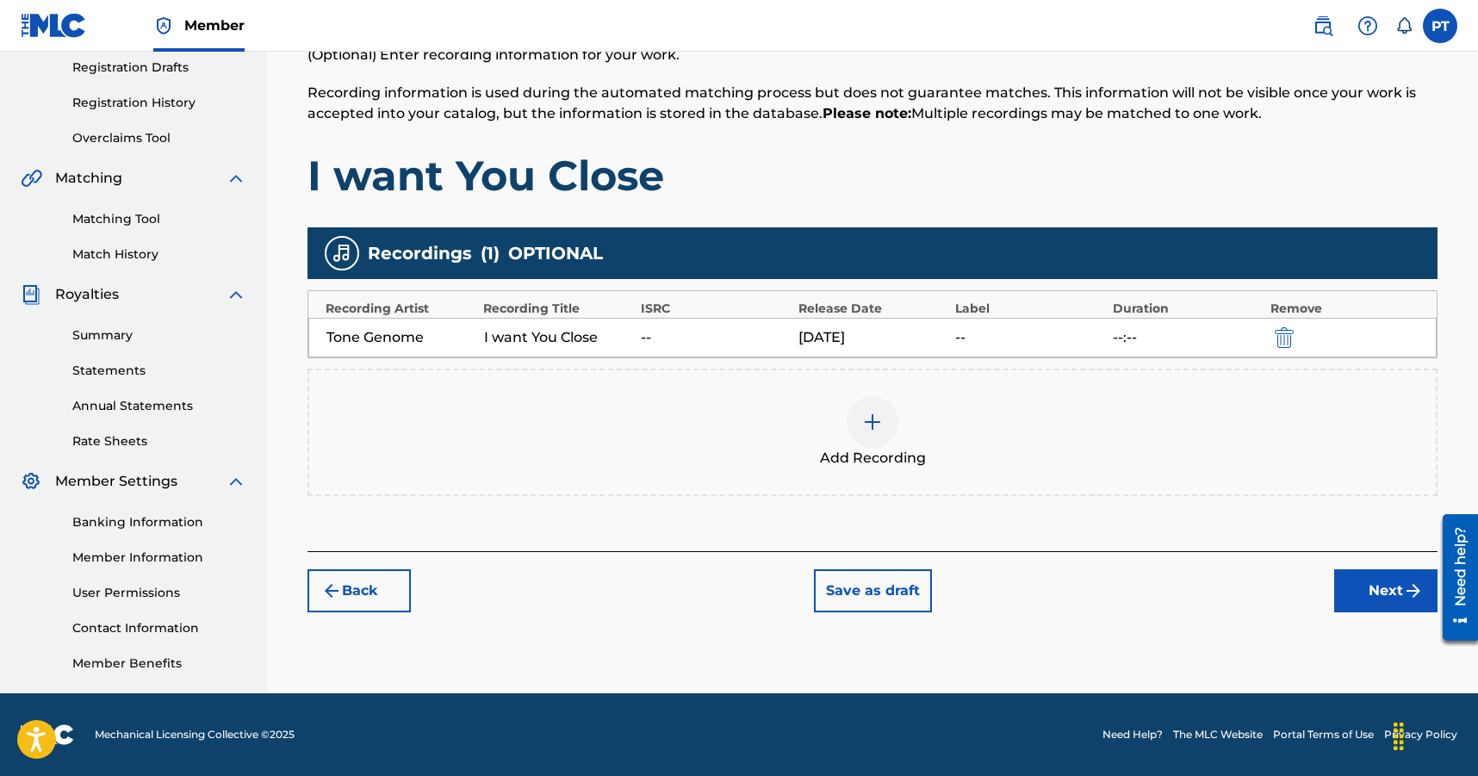
click at [1377, 588] on button "Next" at bounding box center [1386, 590] width 103 height 43
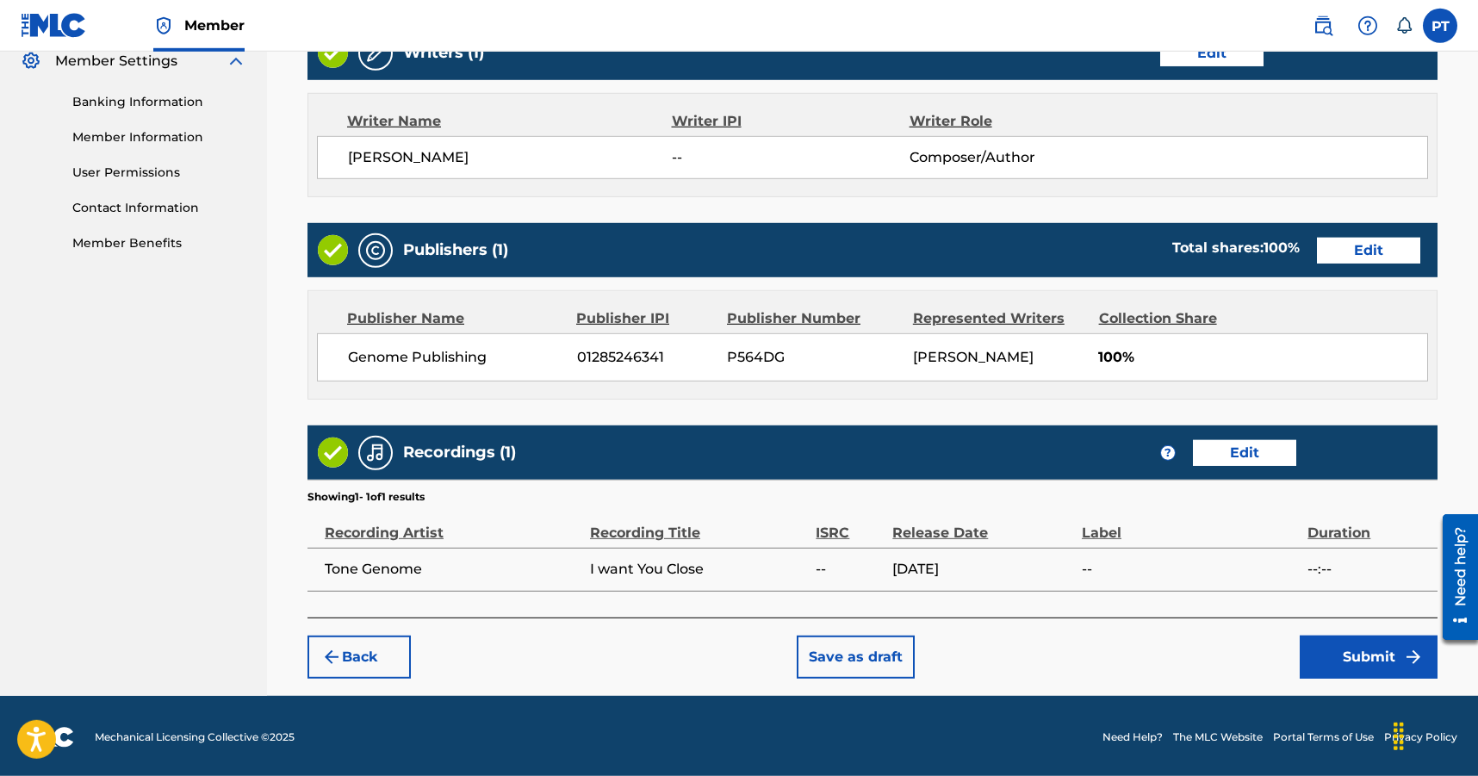
scroll to position [715, 0]
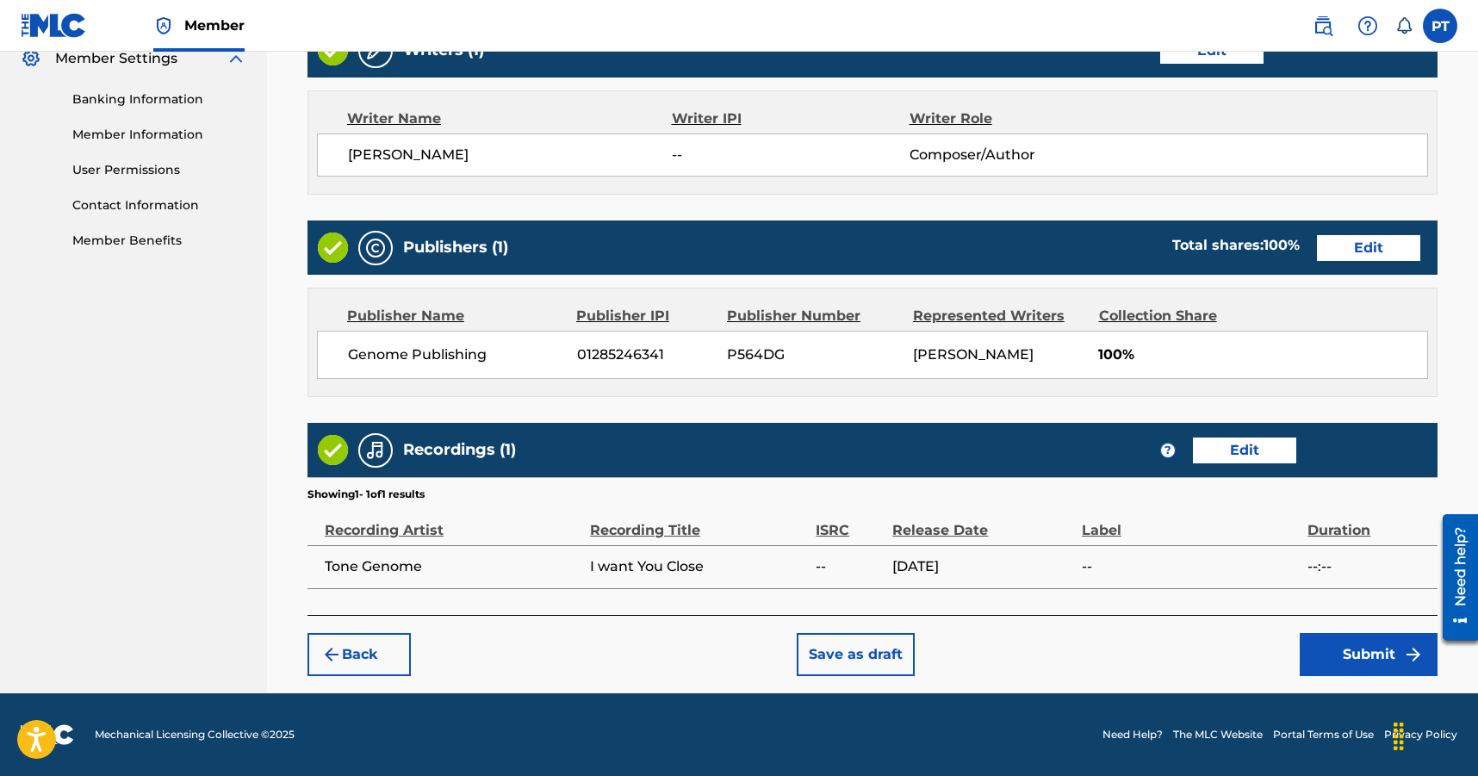
click at [1369, 656] on button "Submit" at bounding box center [1369, 654] width 138 height 43
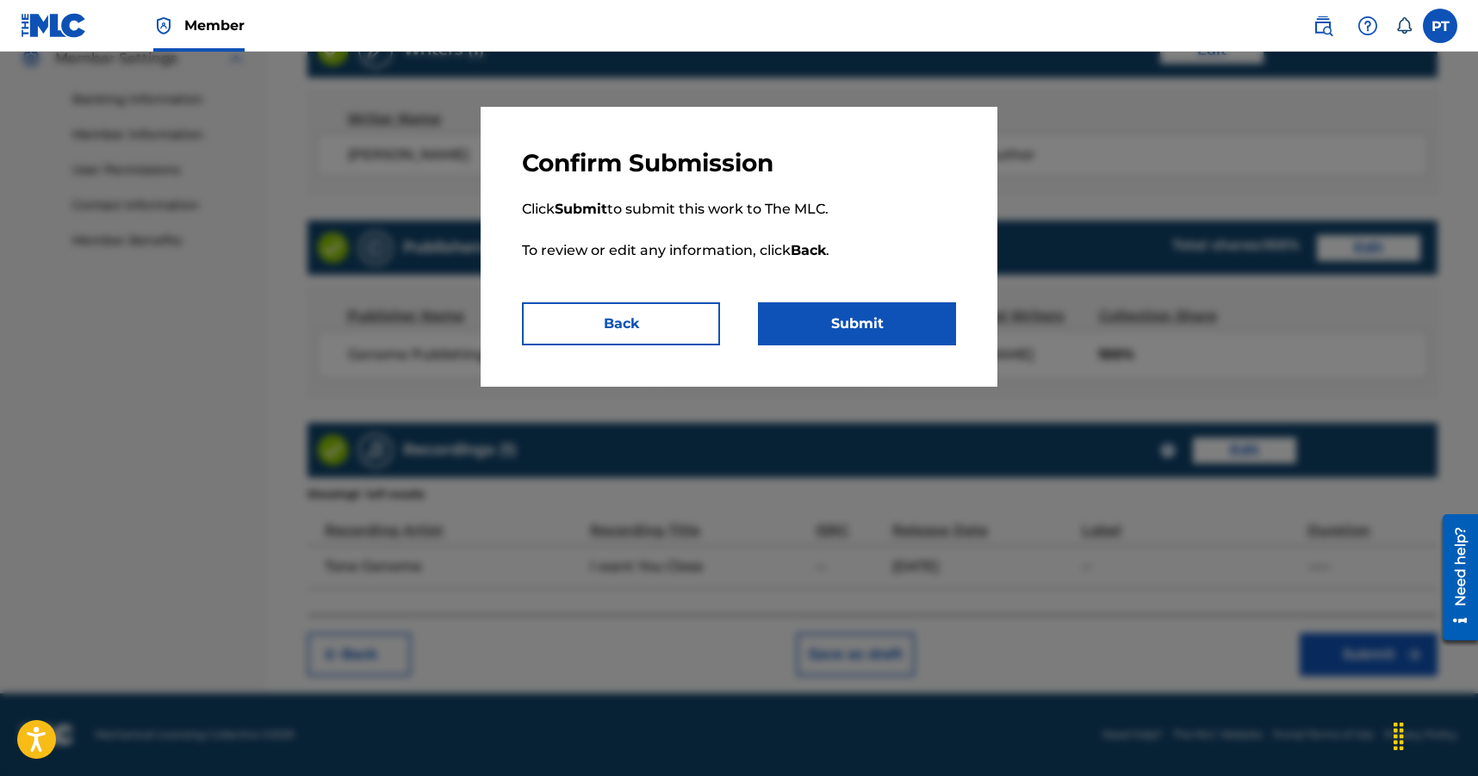
click at [863, 329] on button "Submit" at bounding box center [857, 323] width 198 height 43
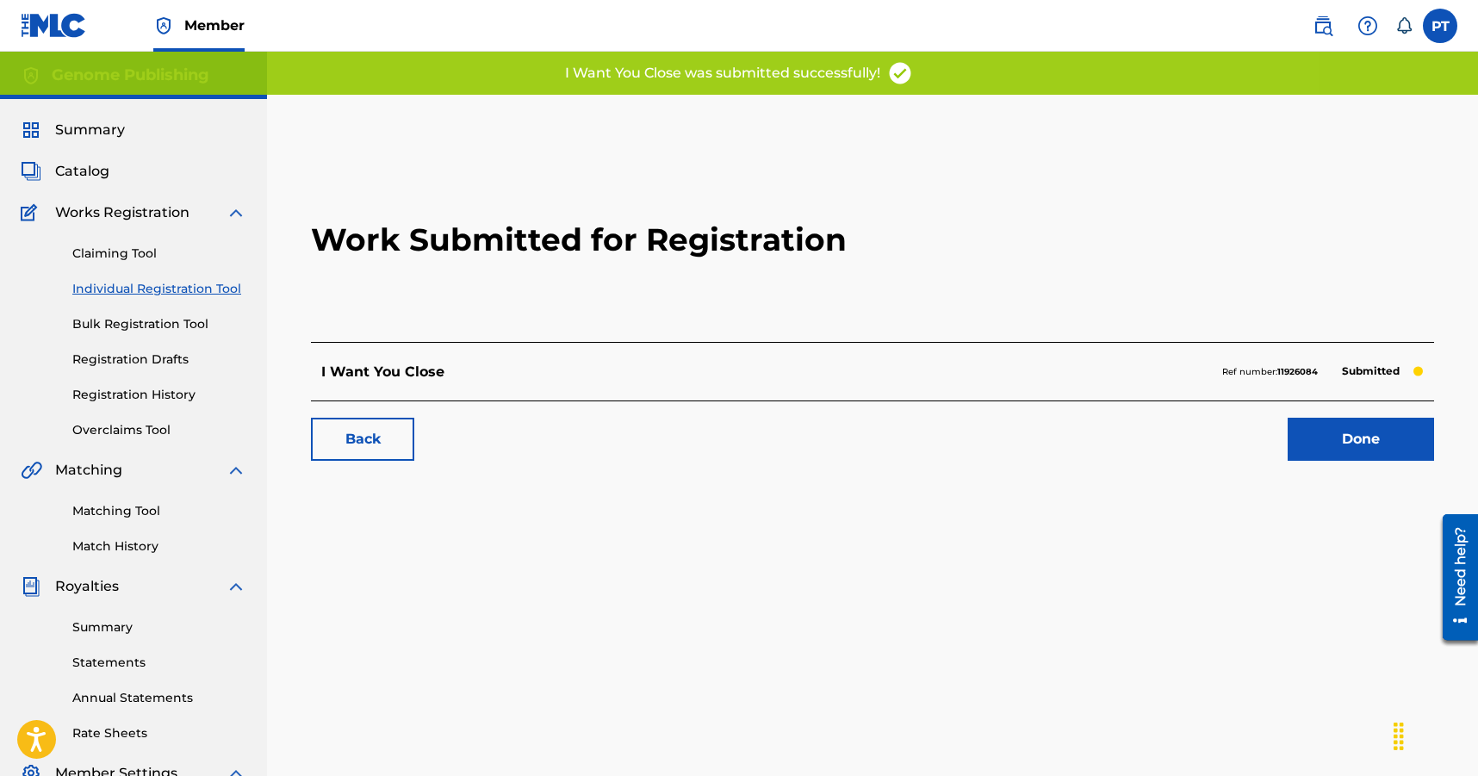
click at [1343, 430] on link "Done" at bounding box center [1361, 439] width 146 height 43
